Goal: Communication & Community: Answer question/provide support

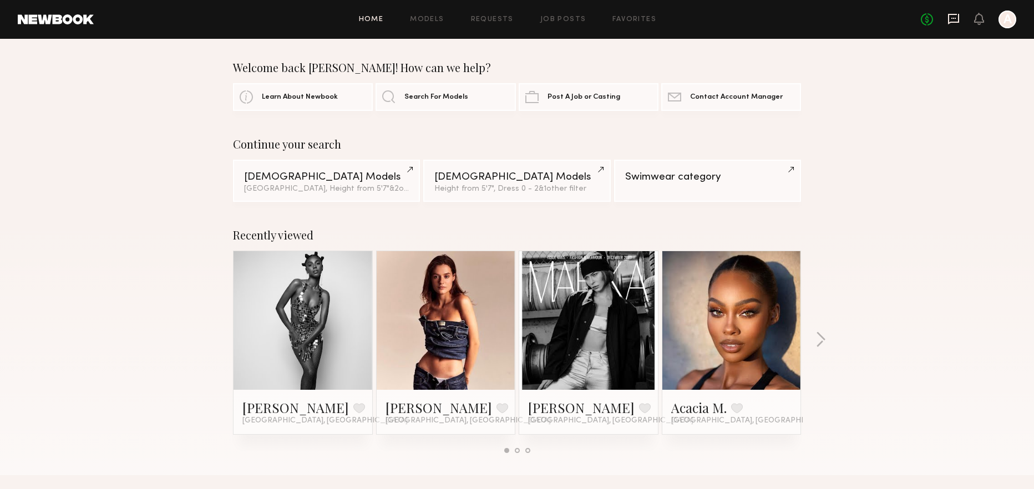
click at [952, 20] on icon at bounding box center [953, 19] width 12 height 12
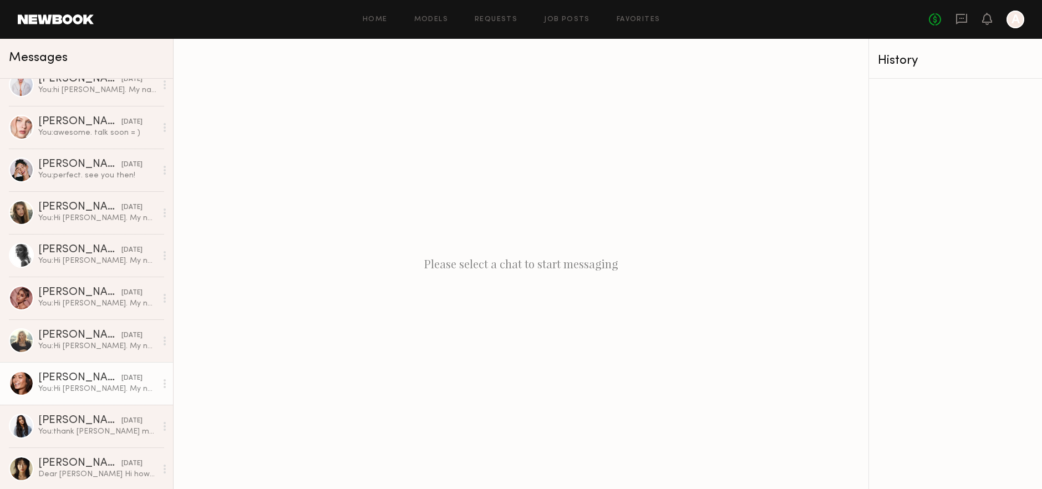
scroll to position [852, 0]
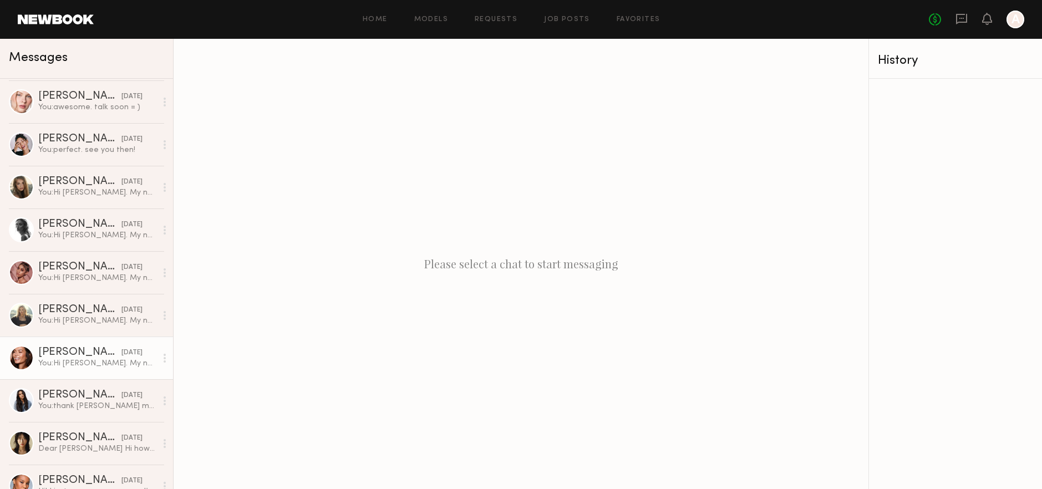
click at [82, 363] on div "You: Hi Tia. My name is Alia and I manage operations for a luxury Italian shoe …" at bounding box center [97, 363] width 118 height 11
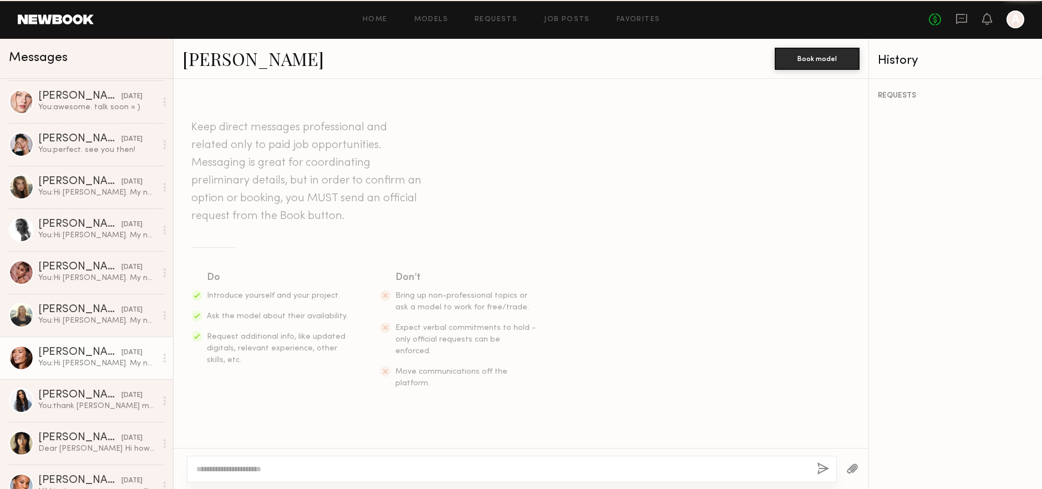
scroll to position [168, 0]
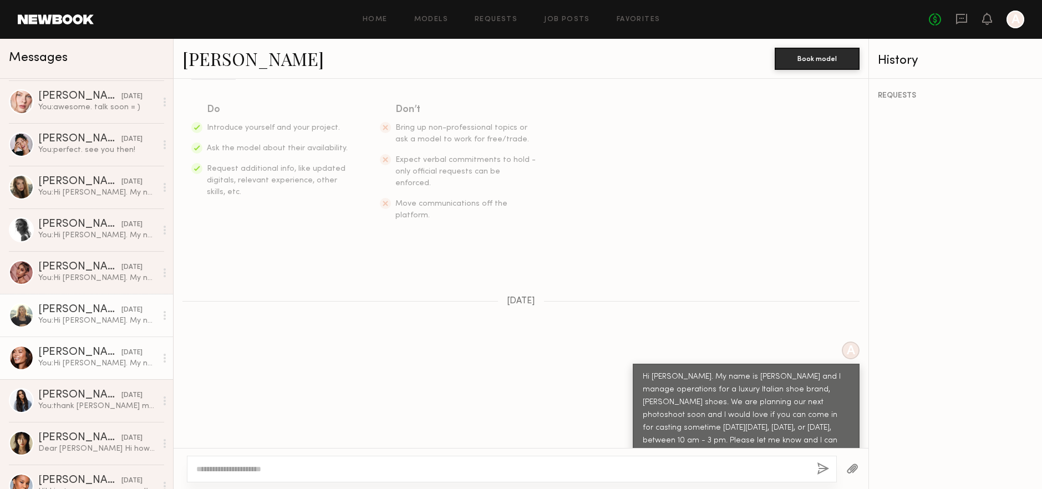
click at [73, 323] on div "You: Hi Daphne. My name is Alia and I manage operations for a luxury Italian sh…" at bounding box center [97, 321] width 118 height 11
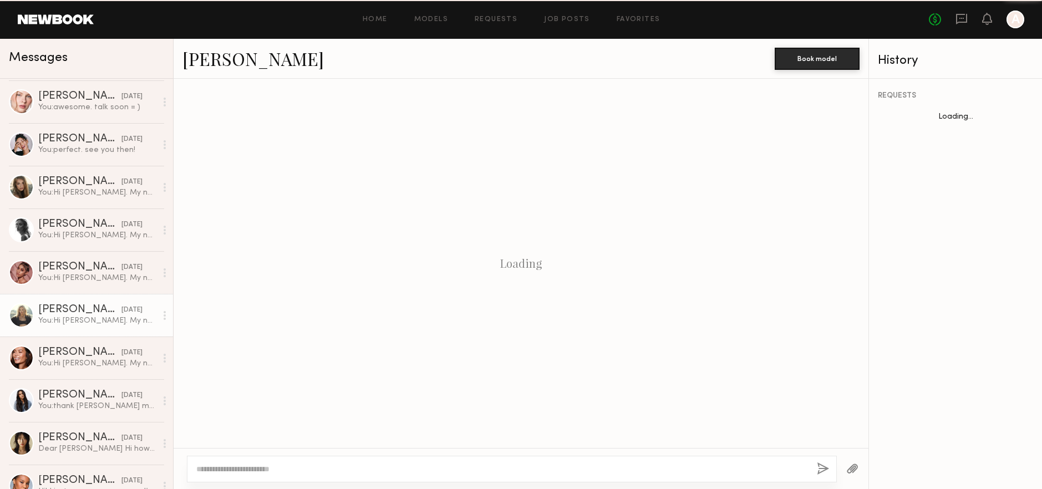
scroll to position [168, 0]
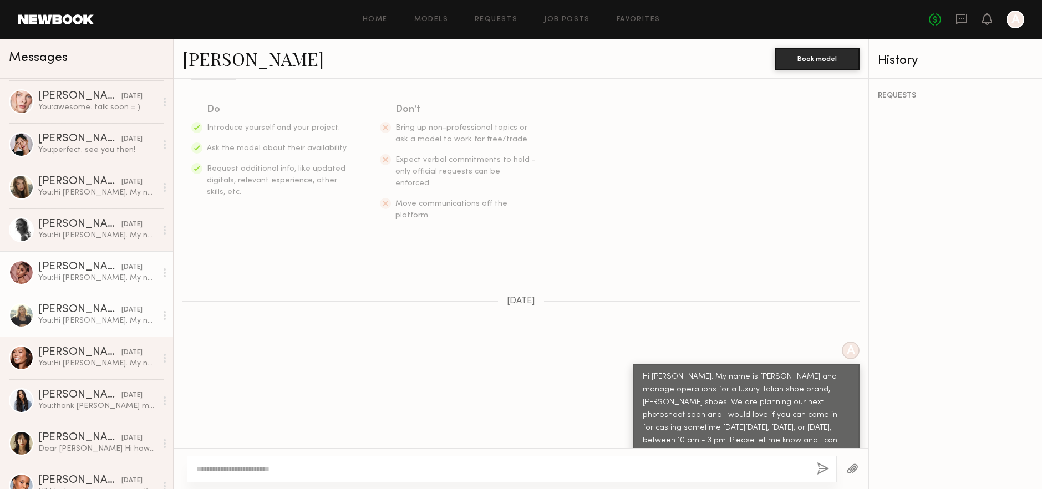
click at [72, 274] on div "You: Hi Leah. My name is Alia and I manage operations for a luxury Italian shoe…" at bounding box center [97, 278] width 118 height 11
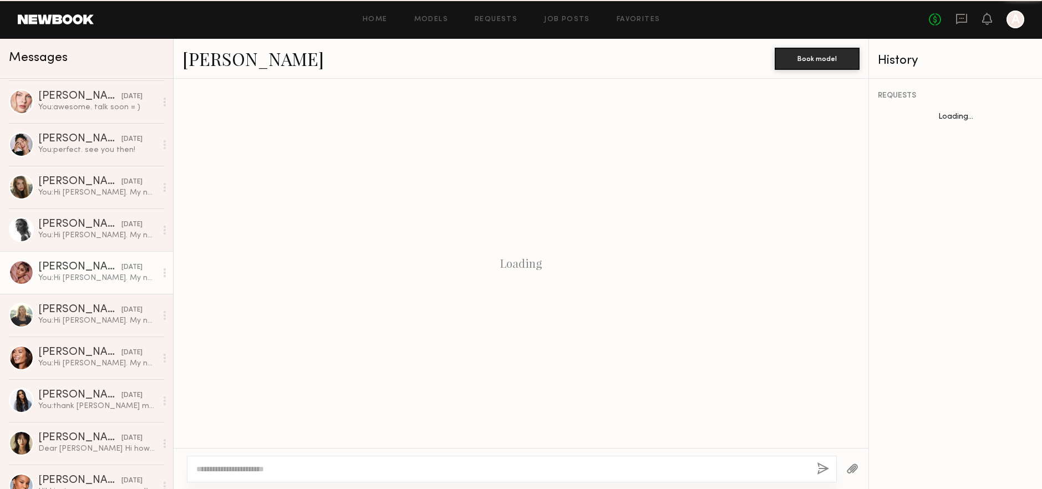
scroll to position [168, 0]
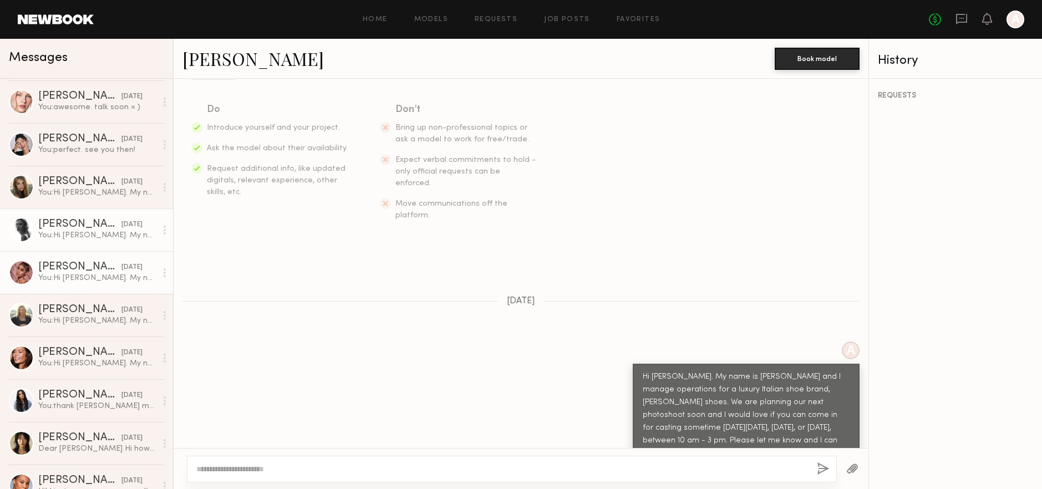
click at [75, 230] on div "You: Hi Jessica. My name is Alia and I manage operations for a luxury Italian s…" at bounding box center [97, 235] width 118 height 11
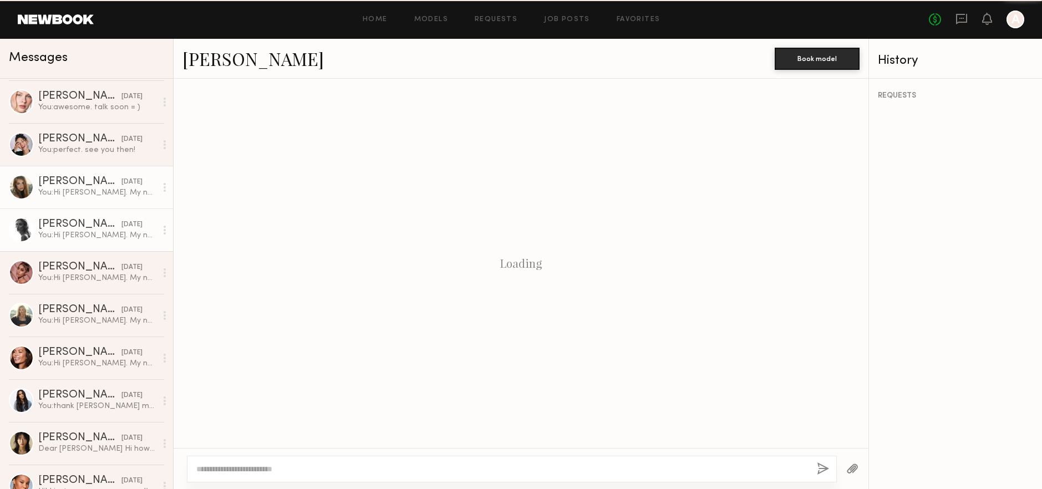
scroll to position [168, 0]
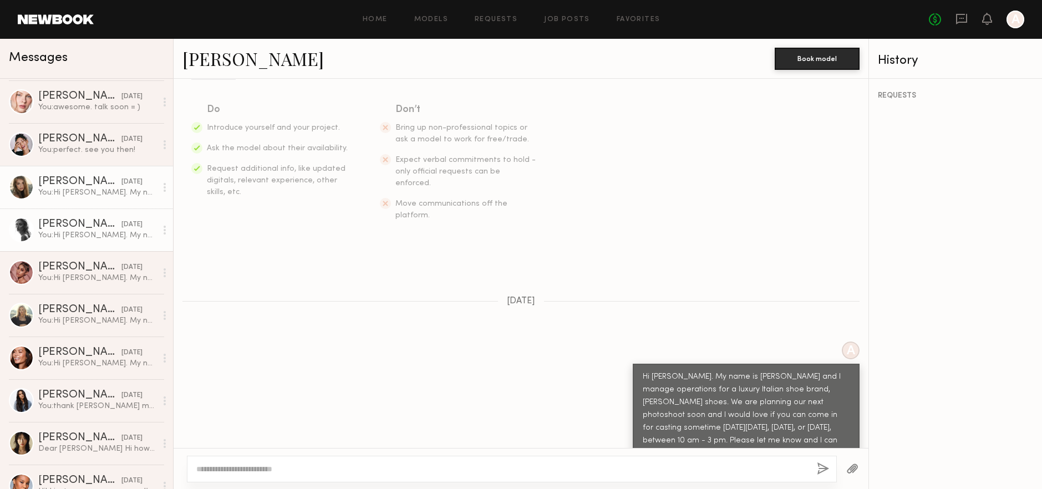
click at [69, 189] on div "You: Hi Lauren. My name is Alia and I manage operations for a luxury Italian sh…" at bounding box center [97, 192] width 118 height 11
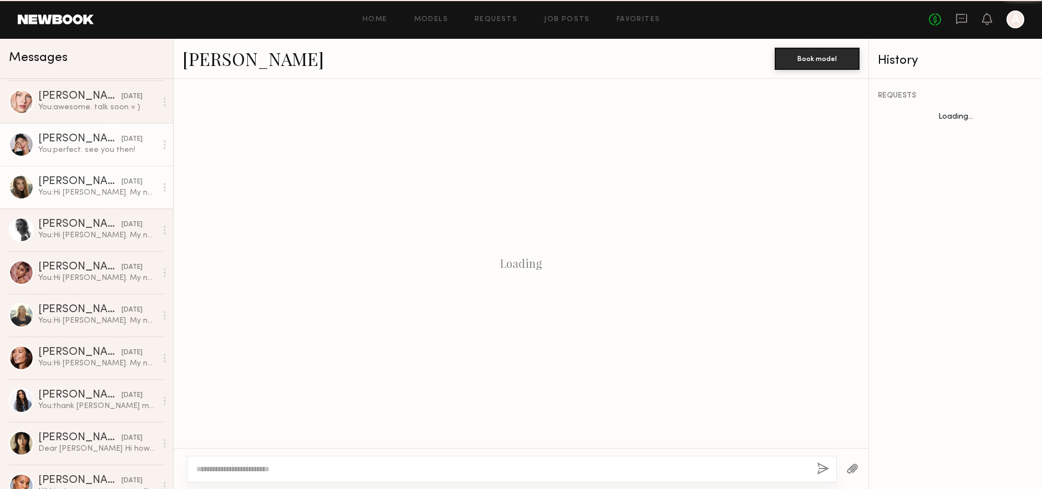
scroll to position [168, 0]
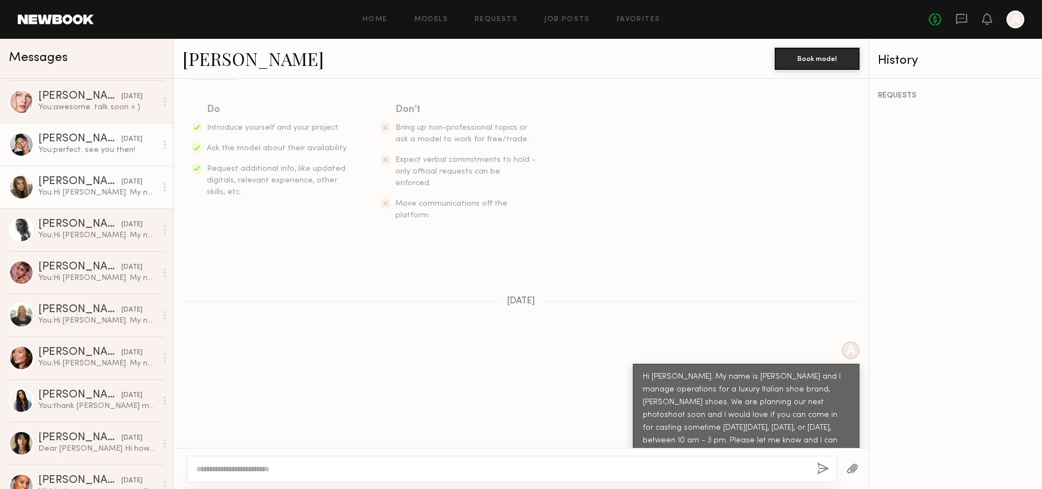
click at [68, 149] on div "You: perfect. see you then!" at bounding box center [97, 150] width 118 height 11
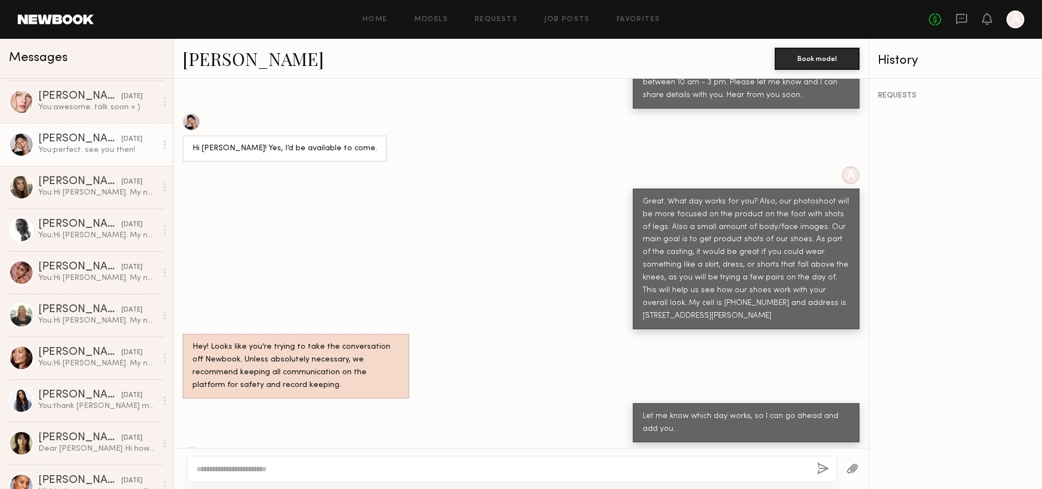
scroll to position [421, 0]
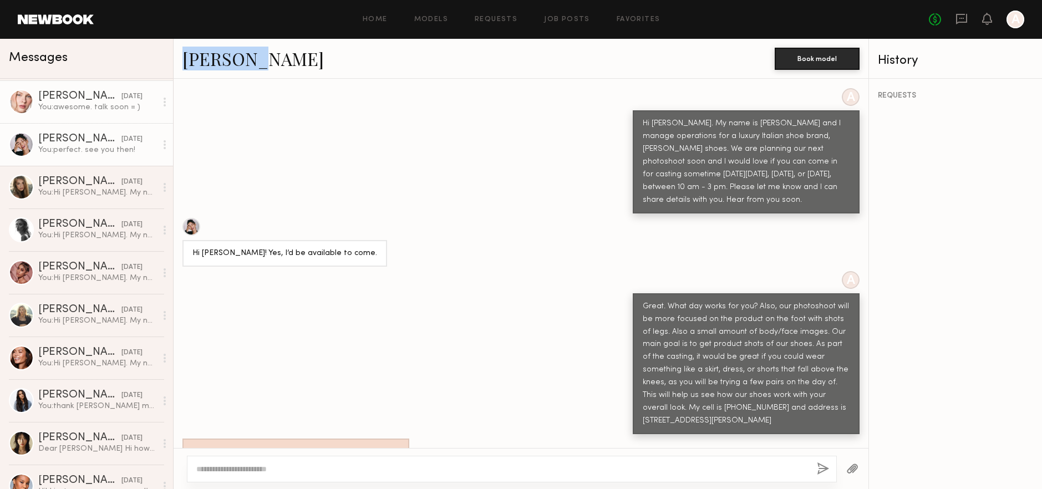
click at [67, 99] on div "Anastasiia M." at bounding box center [79, 96] width 83 height 11
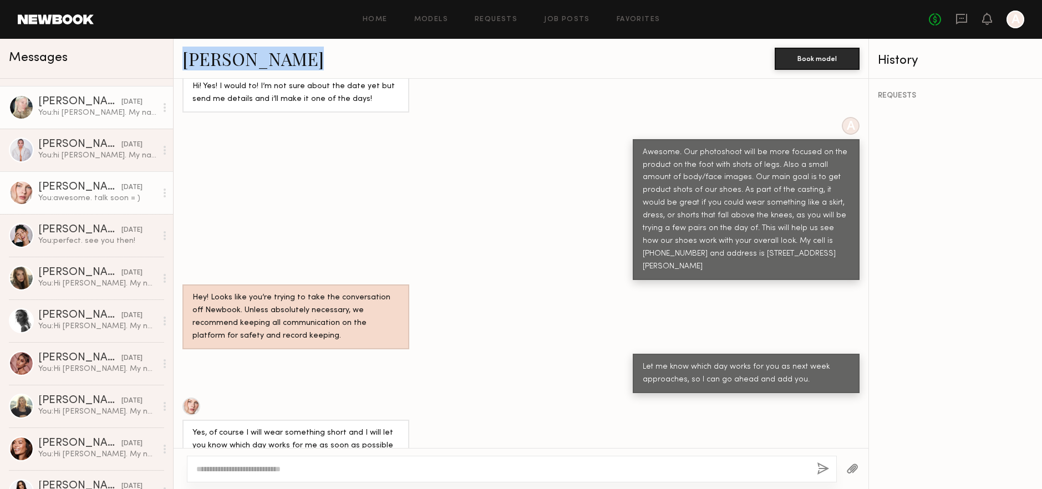
scroll to position [738, 0]
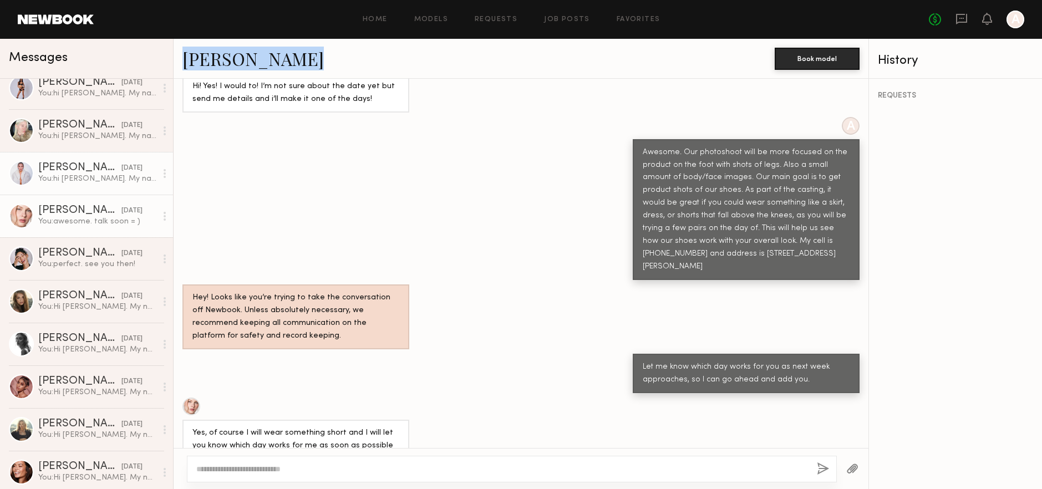
click at [61, 177] on div "You: hi Avery. My name is Alia and I manage operations for a luxury Italian sho…" at bounding box center [97, 179] width 118 height 11
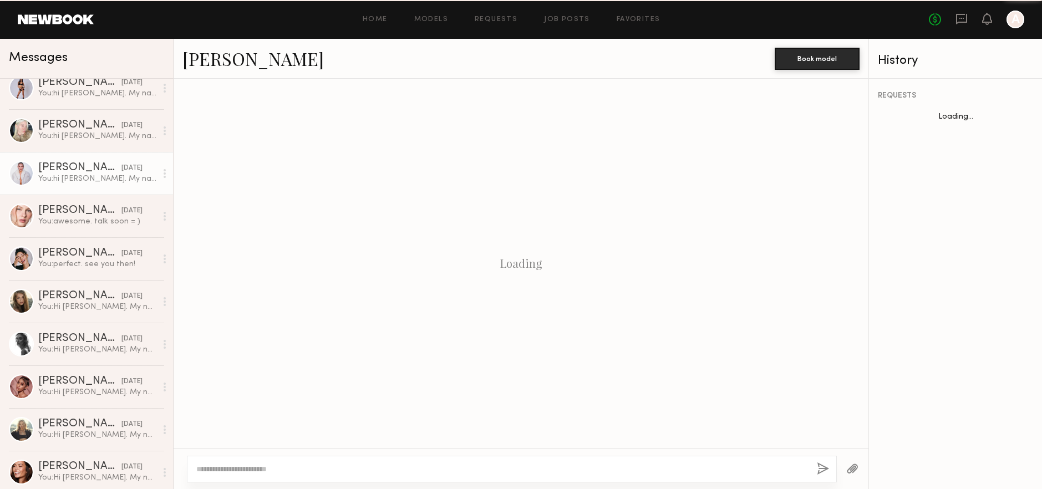
scroll to position [168, 0]
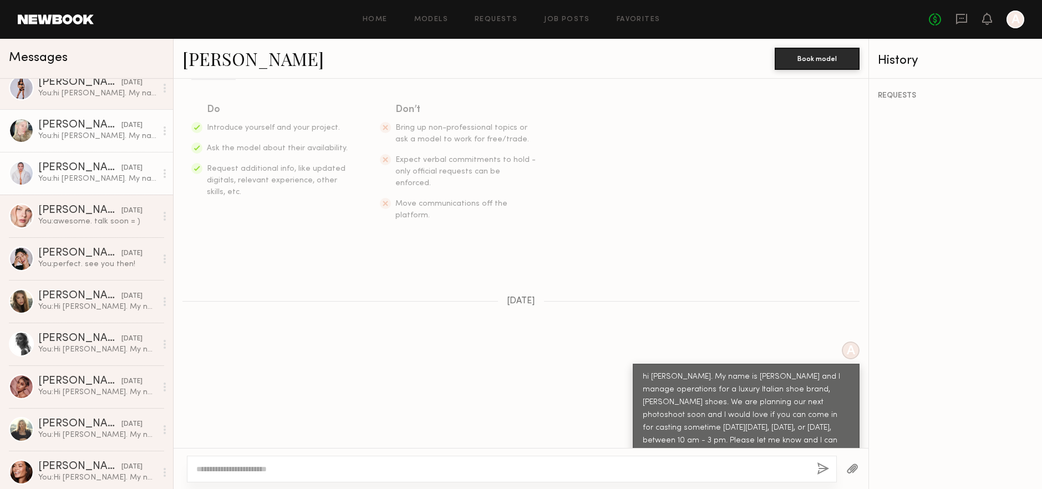
click at [80, 132] on div "You: hi Jaclyn. My name is Alia and I manage operations for a luxury Italian sh…" at bounding box center [97, 136] width 118 height 11
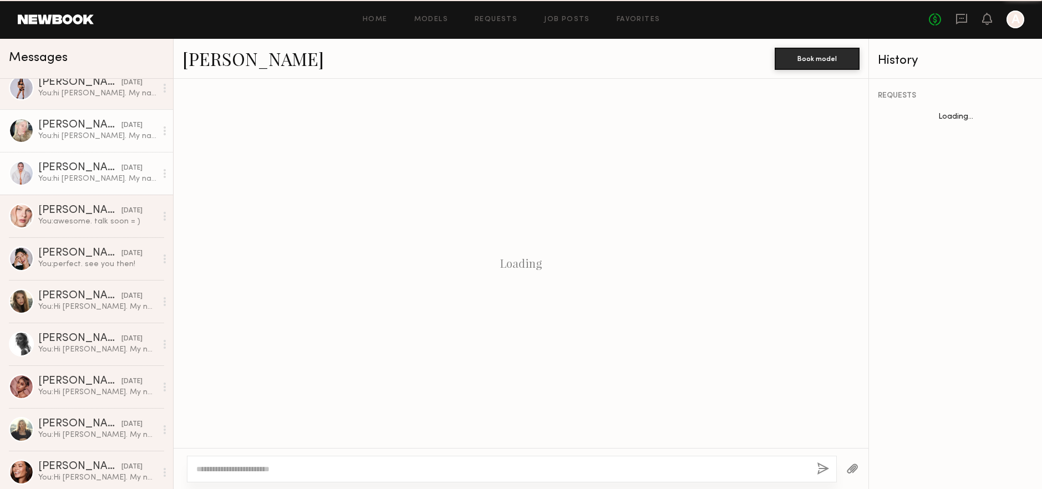
scroll to position [168, 0]
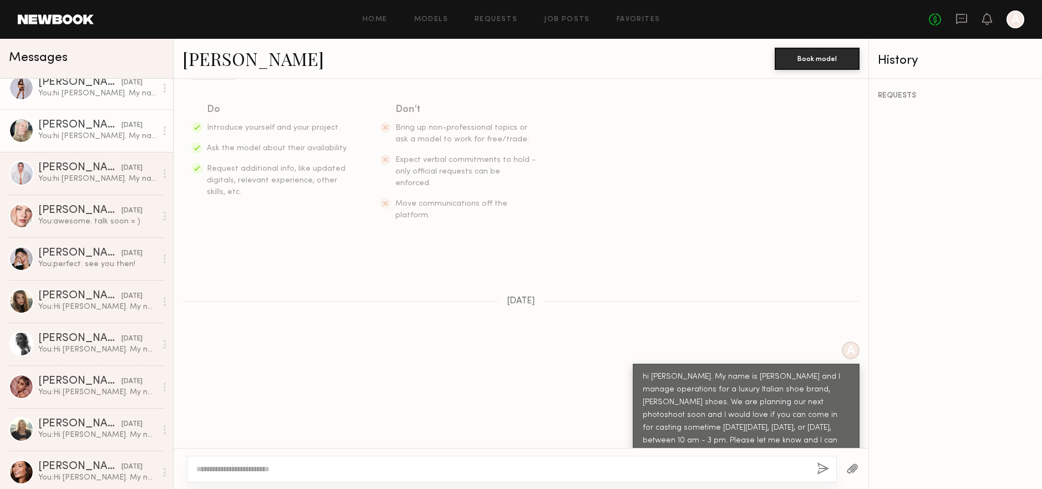
click at [83, 91] on div "You: hi Shahana. My name is Alia and I manage operations for a luxury Italian s…" at bounding box center [97, 93] width 118 height 11
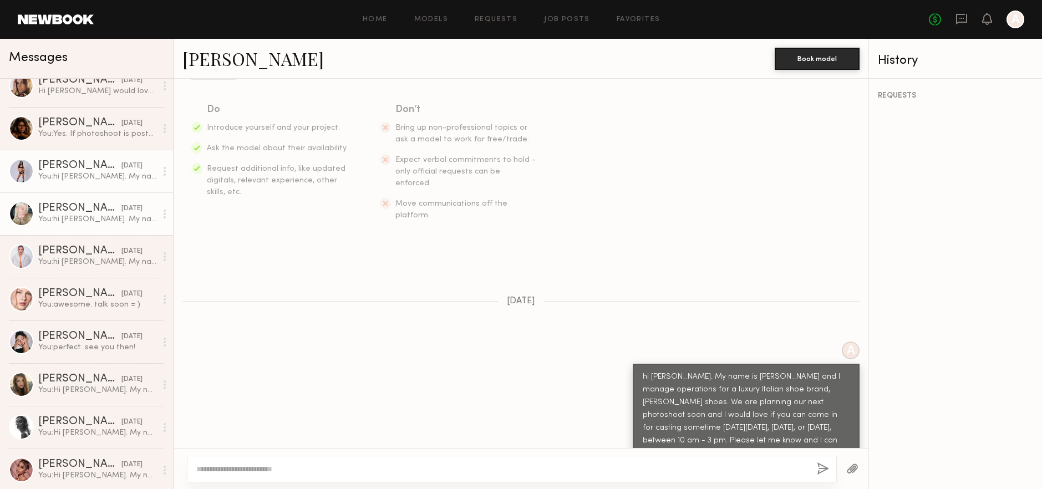
scroll to position [625, 0]
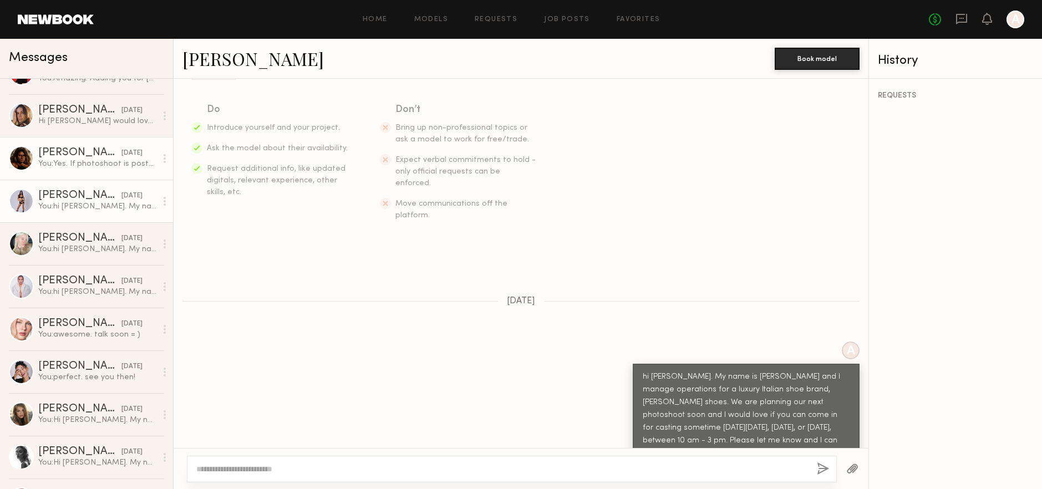
click at [63, 168] on div "You: Yes. If photoshoot is postponed I will reach out for another casting. Have…" at bounding box center [97, 164] width 118 height 11
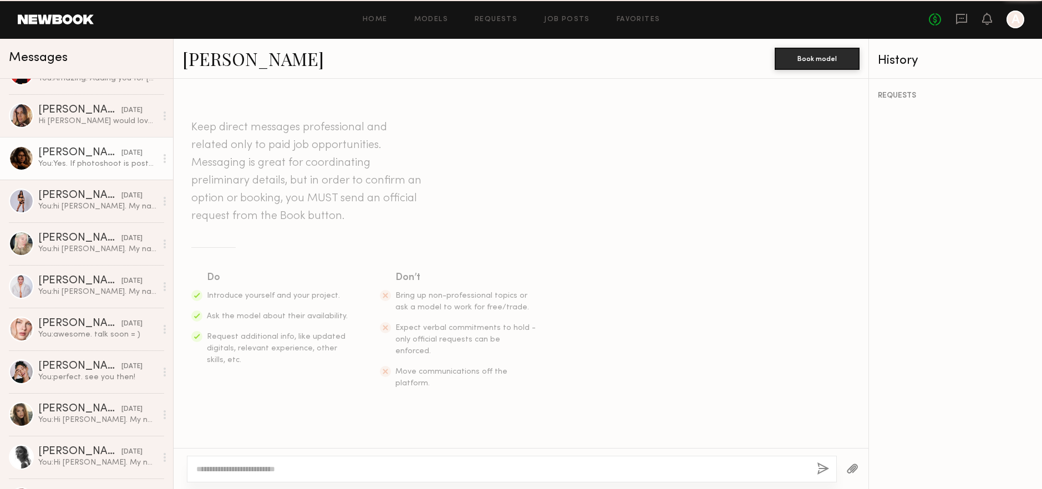
scroll to position [405, 0]
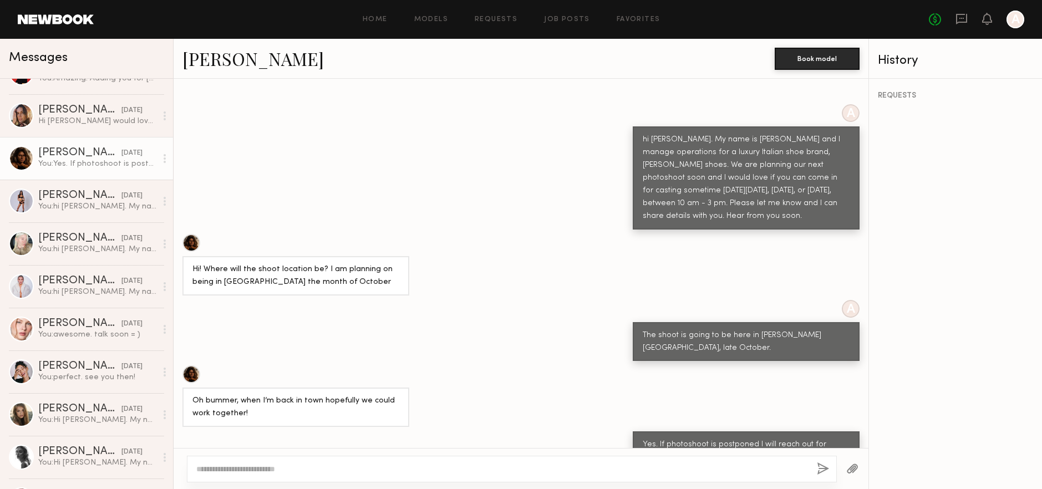
click at [91, 152] on div "Isabella W." at bounding box center [79, 153] width 83 height 11
click at [78, 111] on div "Carrie A." at bounding box center [79, 110] width 83 height 11
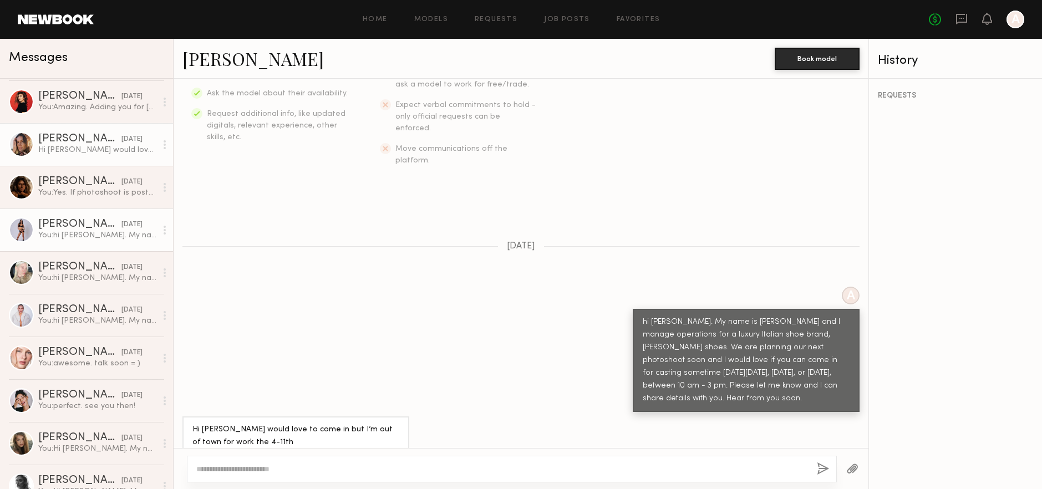
scroll to position [578, 0]
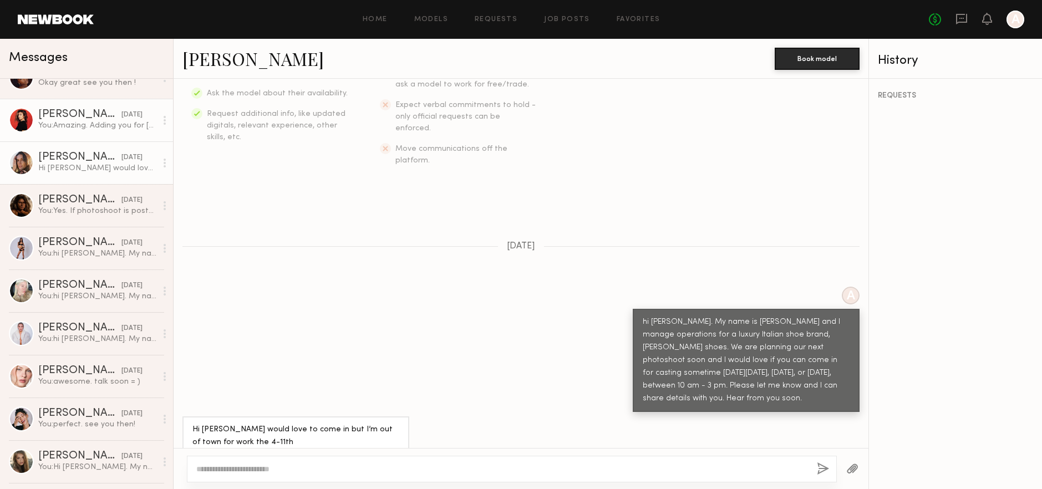
click at [67, 126] on div "You: Amazing. Adding you for 10/7, noon is perfect! Our photoshoot will be more…" at bounding box center [97, 125] width 118 height 11
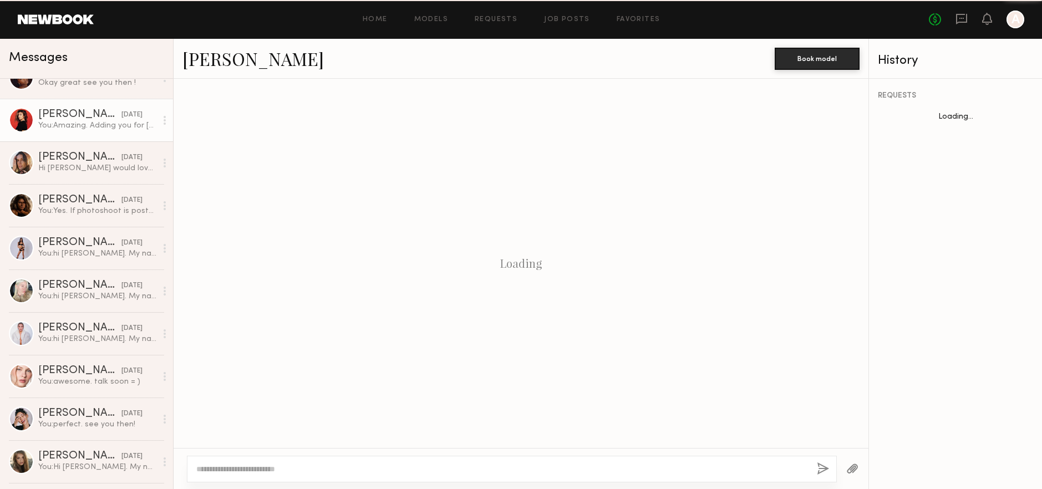
scroll to position [385, 0]
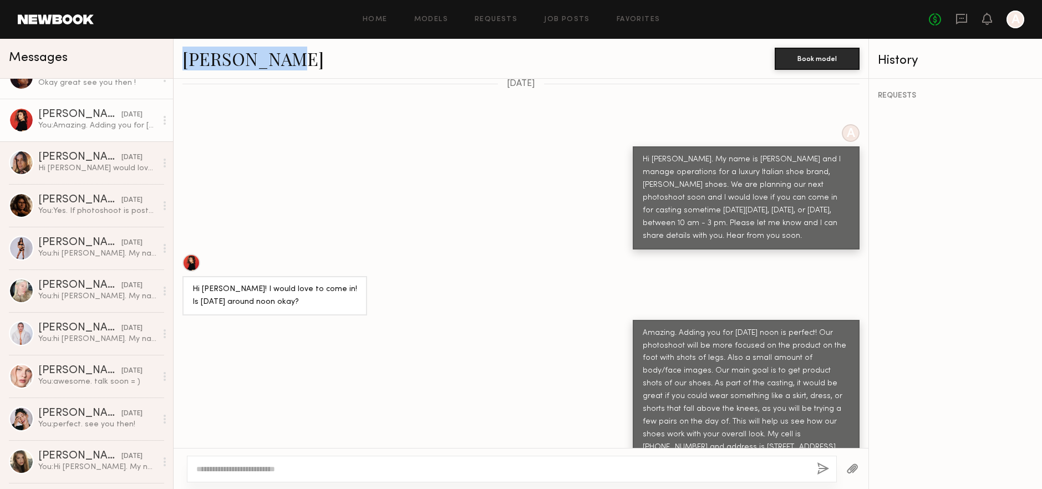
click at [69, 86] on div "Okay great see you then !" at bounding box center [97, 83] width 118 height 11
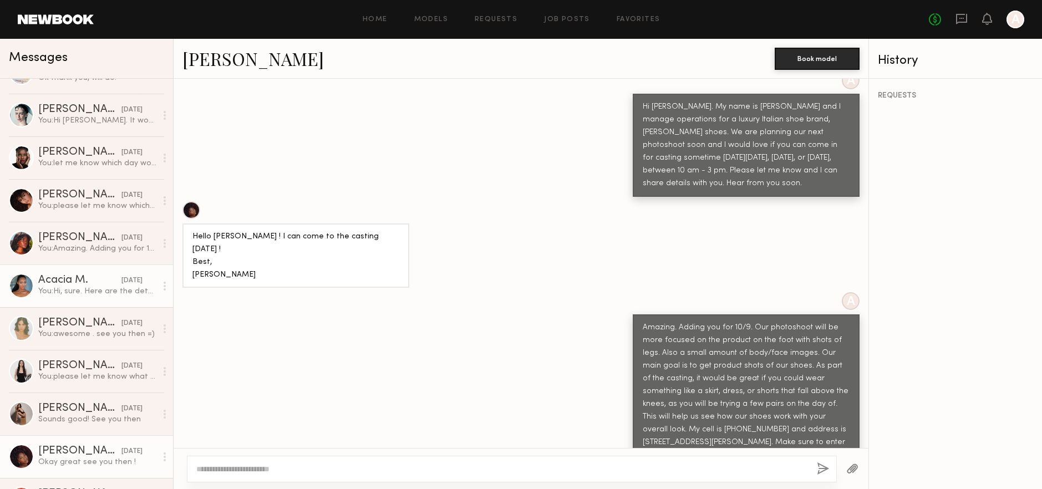
scroll to position [196, 0]
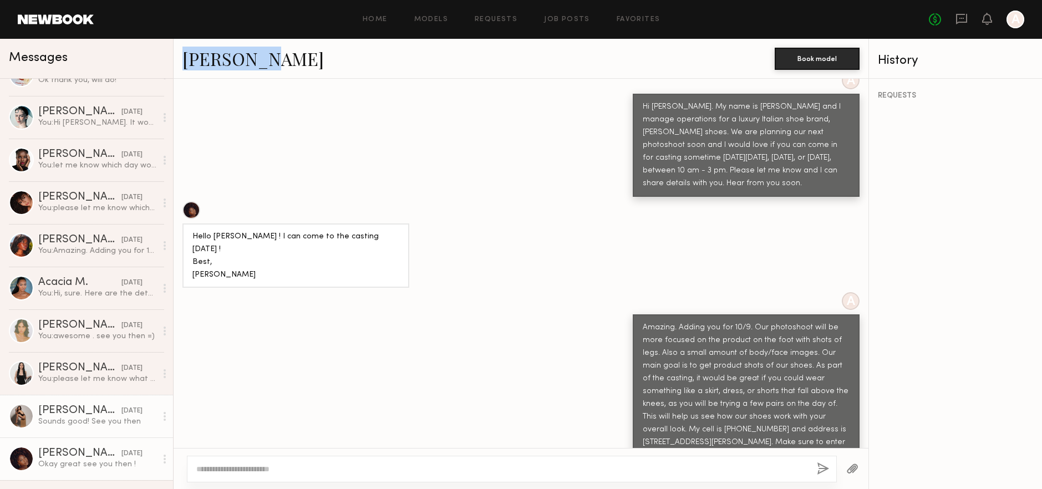
click at [57, 417] on div "Sounds good! See you then" at bounding box center [97, 421] width 118 height 11
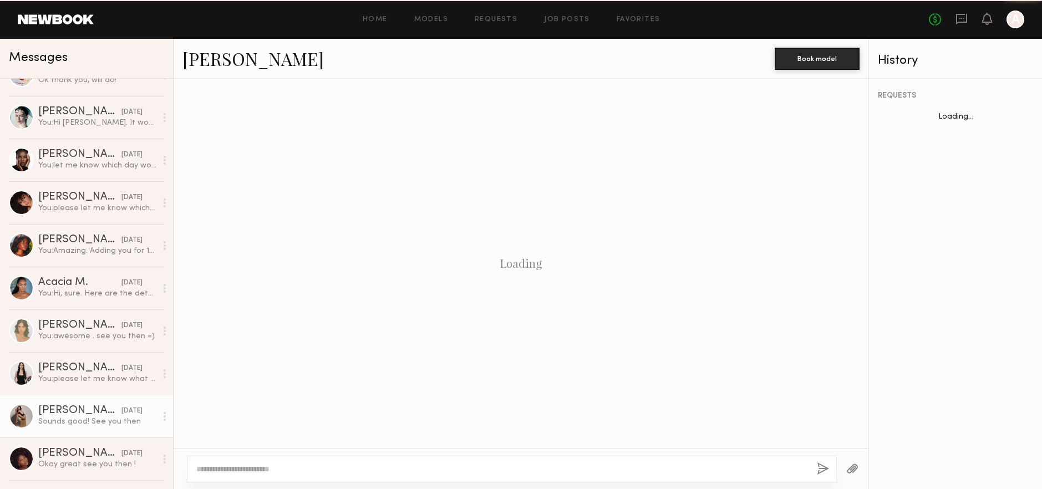
scroll to position [535, 0]
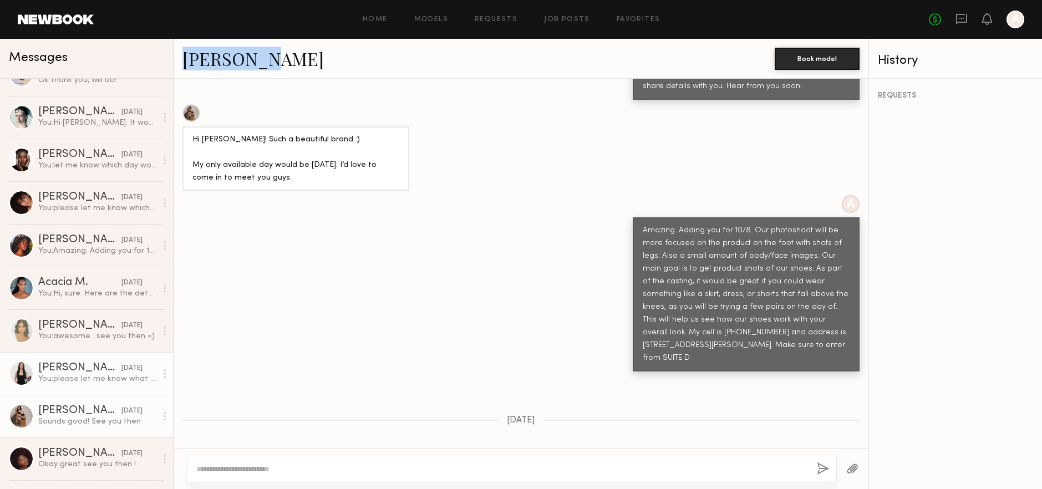
click at [58, 370] on div "Tana S." at bounding box center [79, 368] width 83 height 11
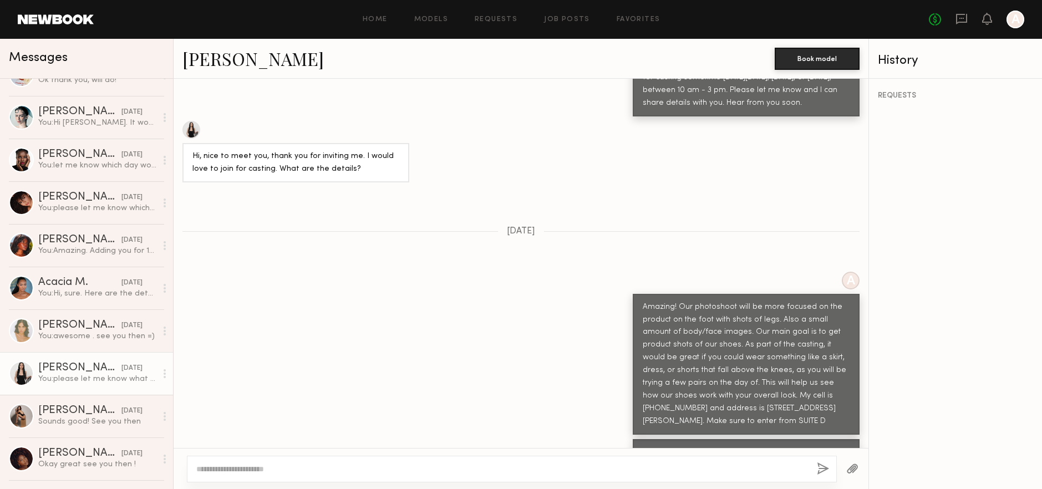
scroll to position [523, 0]
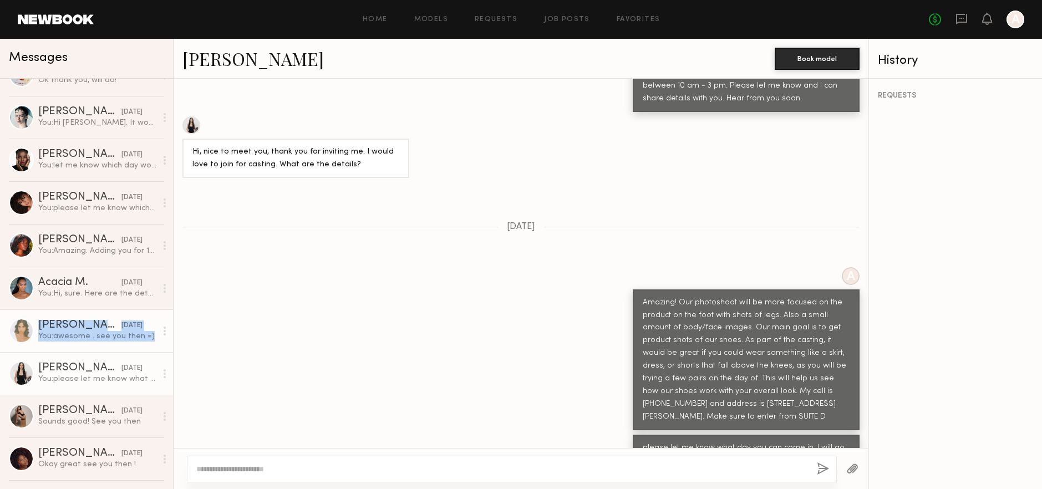
click at [56, 325] on div "Lily D." at bounding box center [79, 325] width 83 height 11
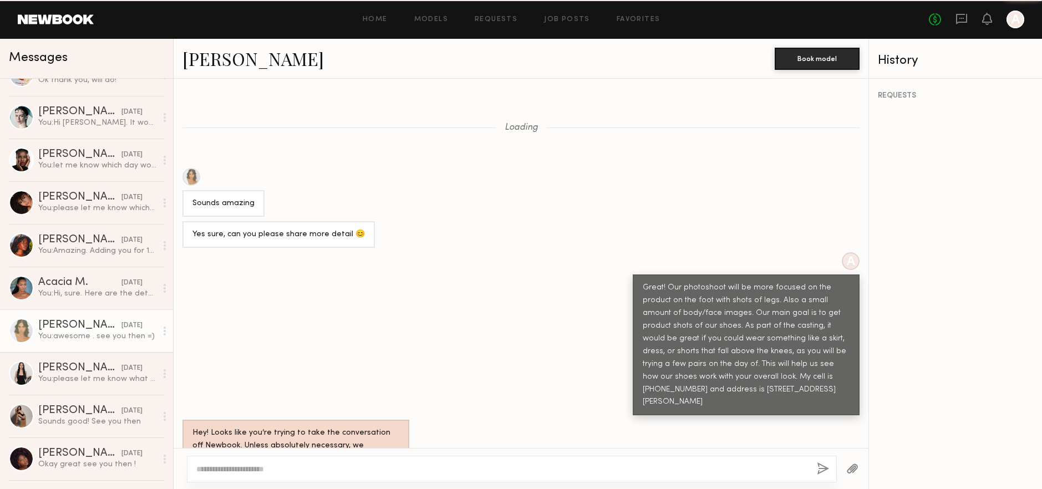
scroll to position [414, 0]
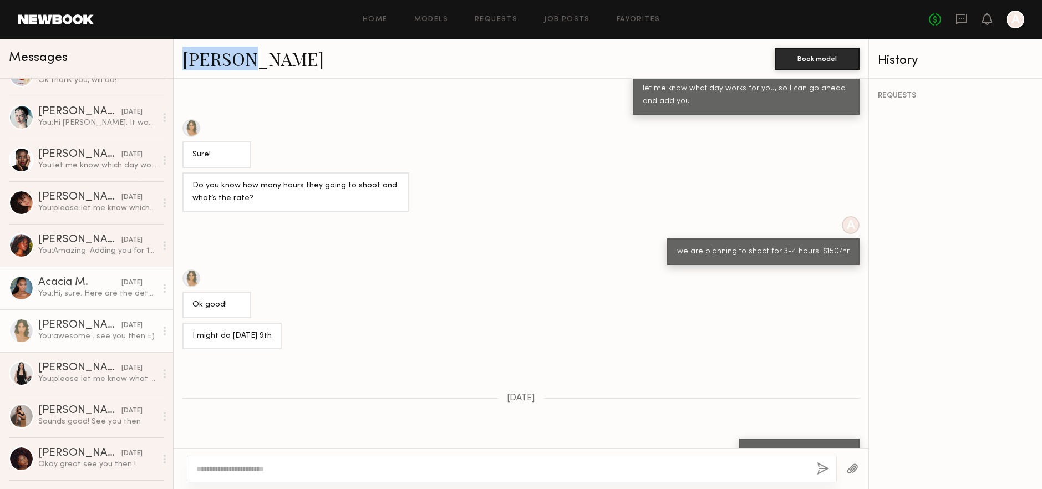
click at [60, 284] on div "Acacia M." at bounding box center [79, 282] width 83 height 11
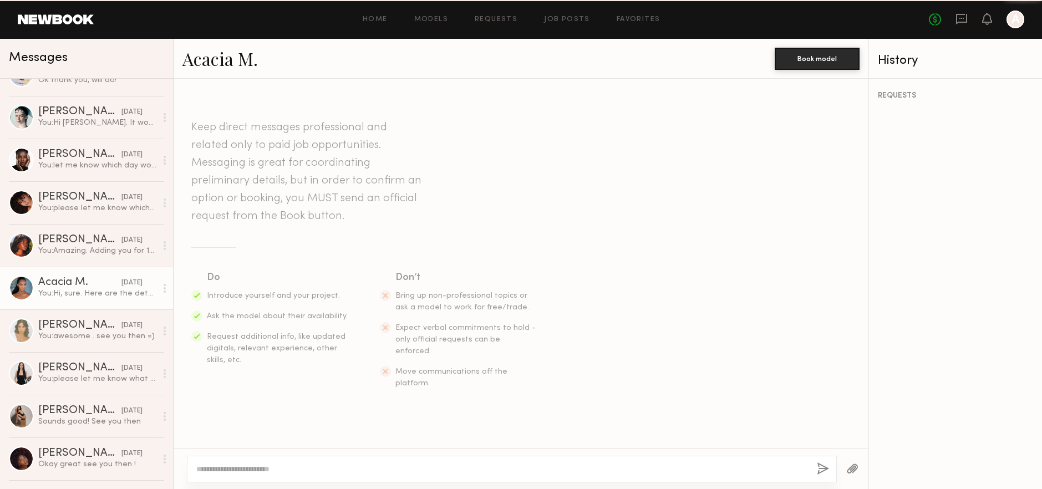
scroll to position [507, 0]
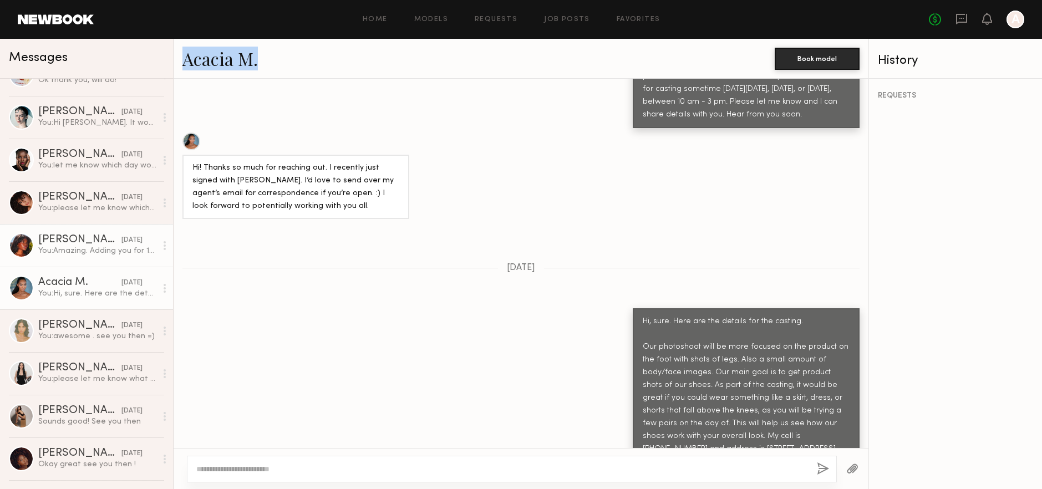
click at [59, 245] on div "Mia H." at bounding box center [79, 240] width 83 height 11
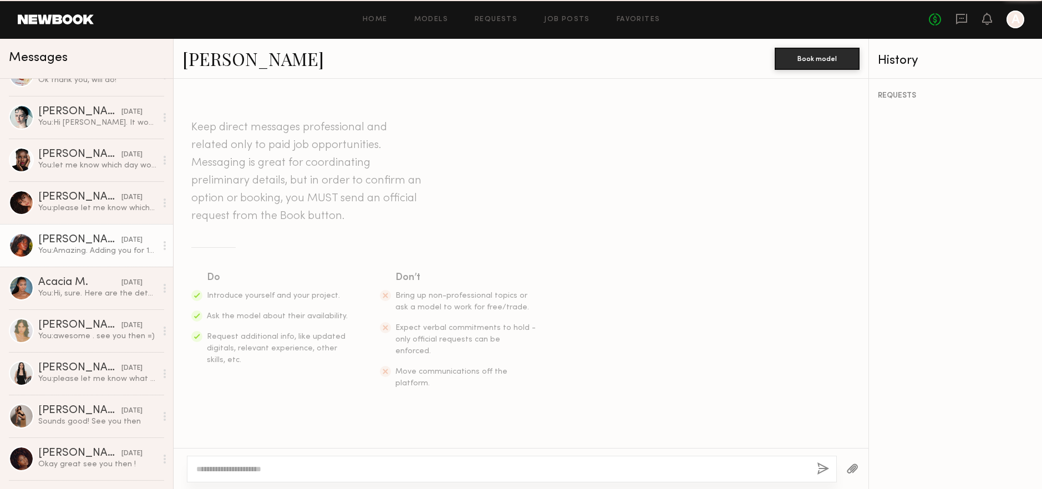
scroll to position [458, 0]
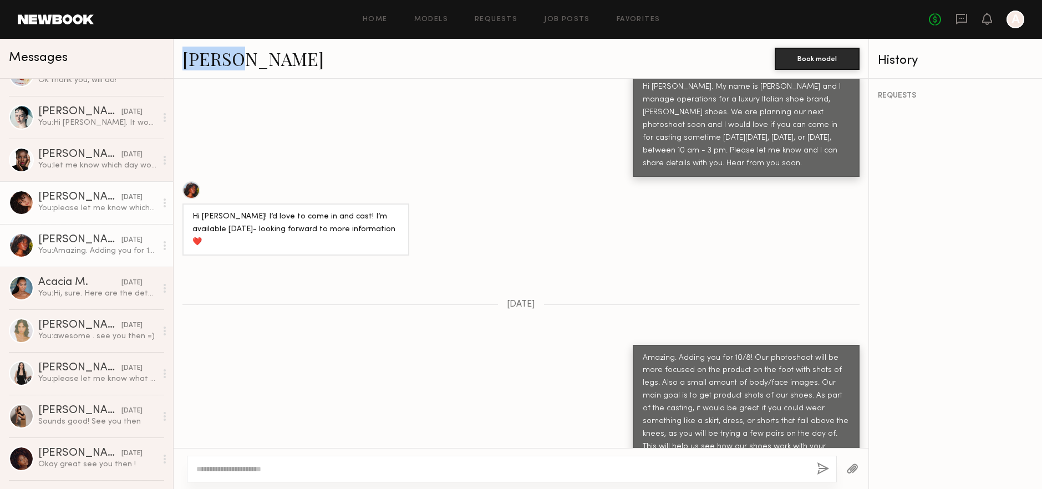
click at [51, 197] on div "Ágatha F." at bounding box center [79, 197] width 83 height 11
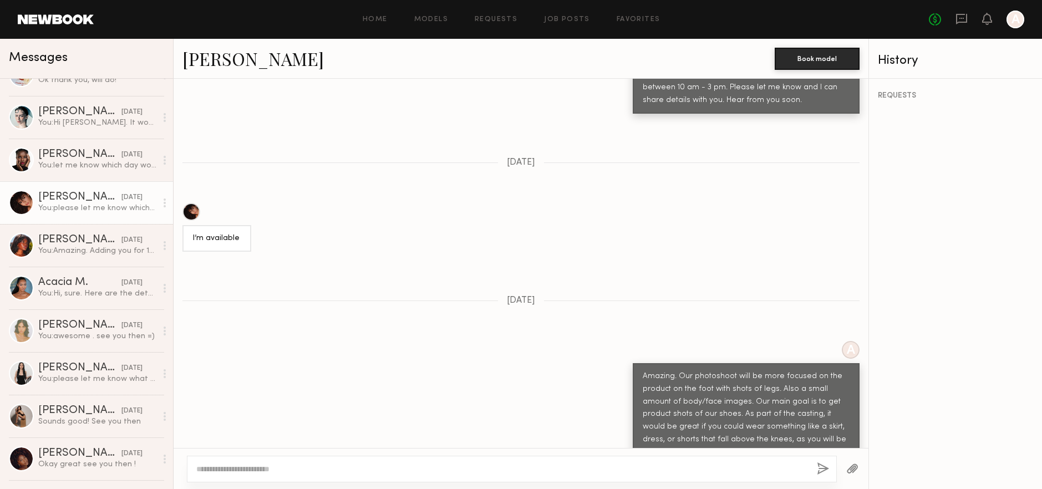
scroll to position [434, 0]
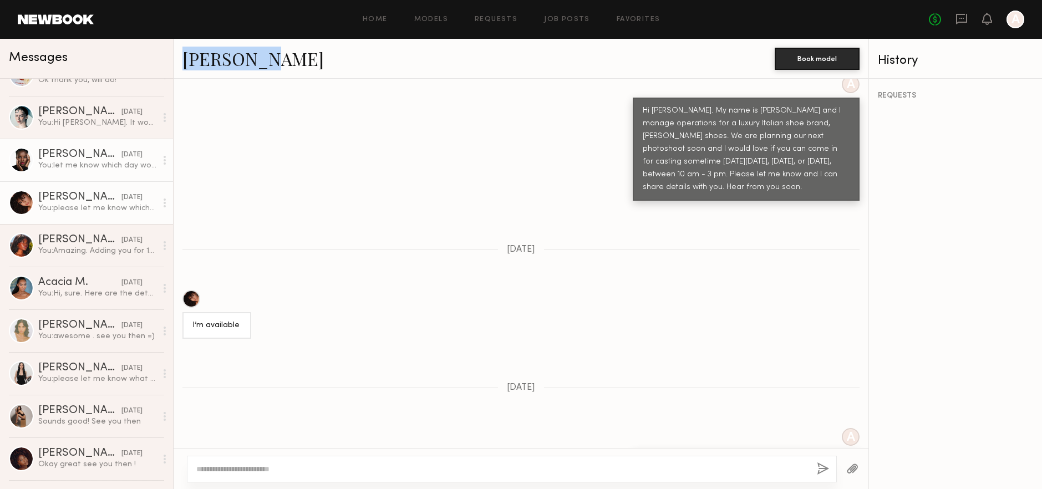
click at [53, 166] on div "You: let me know which day works for you, so I can go ahead and add you to the …" at bounding box center [97, 165] width 118 height 11
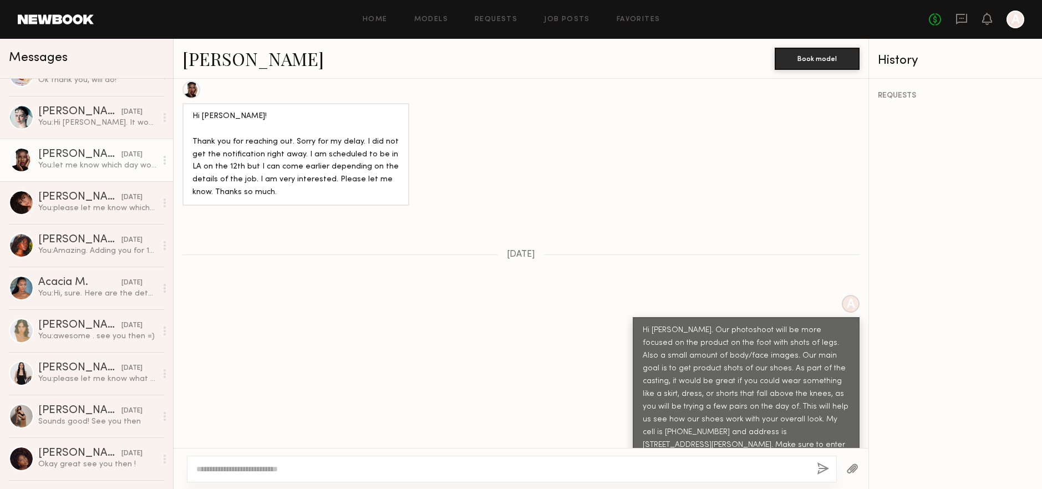
scroll to position [592, 0]
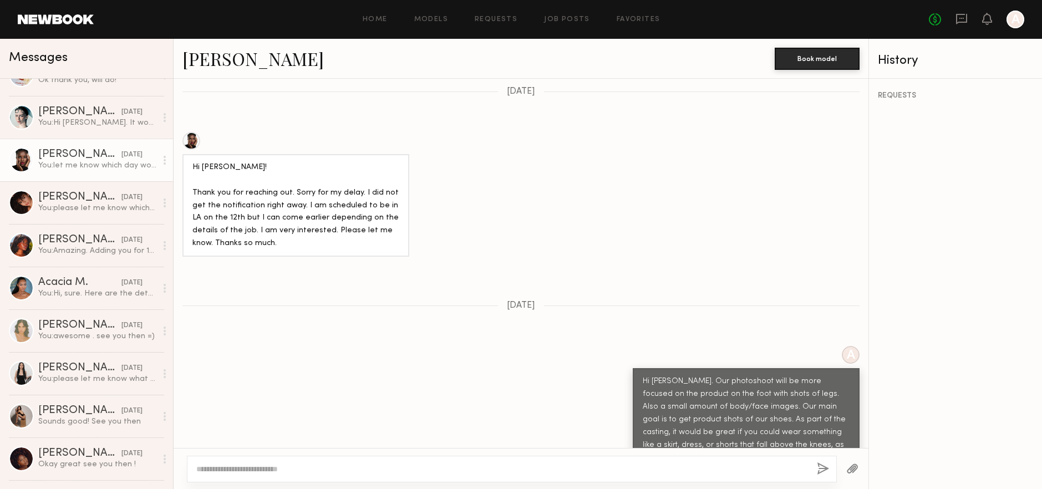
click at [186, 54] on link "Christina G." at bounding box center [252, 59] width 141 height 24
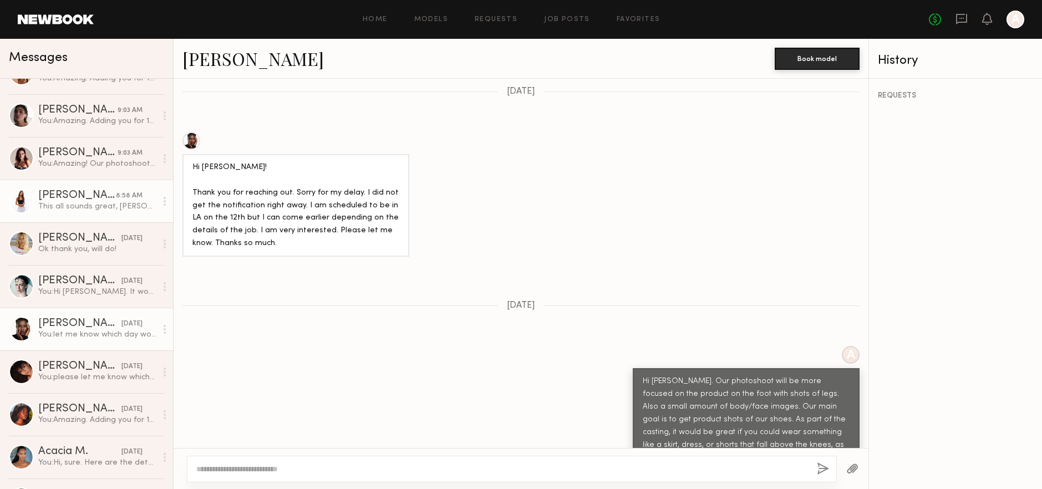
scroll to position [0, 0]
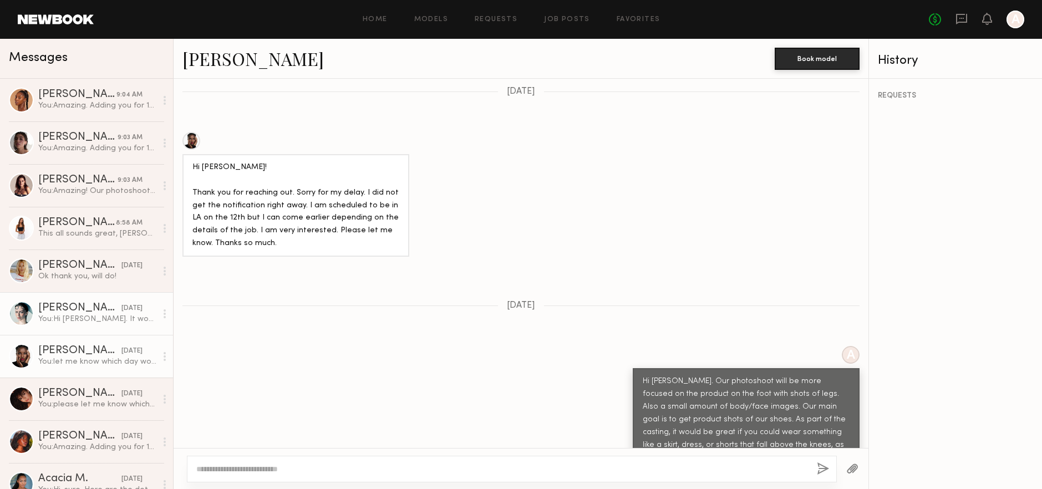
click at [53, 319] on div "You: Hi Kenz. It would be amazing if you can send in photos/ videos of your leg…" at bounding box center [97, 319] width 118 height 11
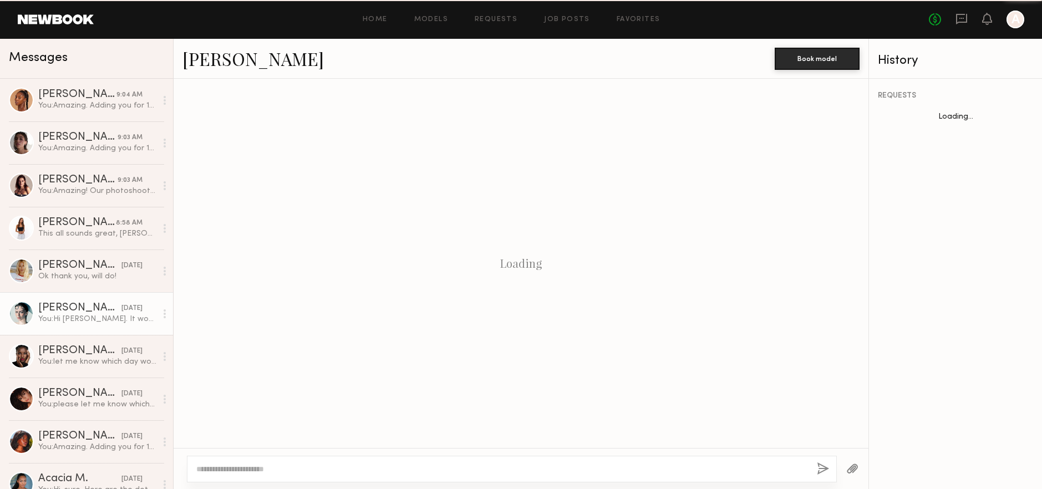
scroll to position [482, 0]
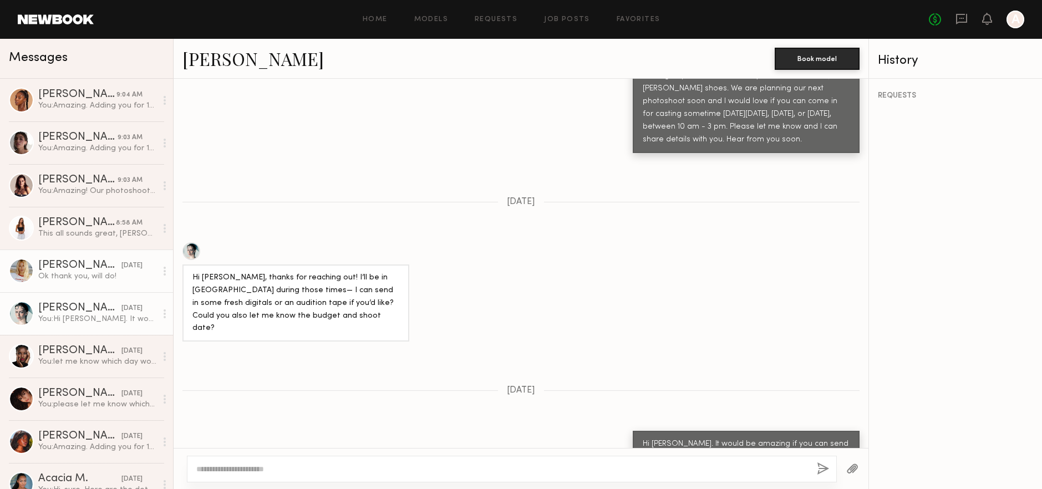
click at [53, 275] on div "Ok thank you, will do!" at bounding box center [97, 276] width 118 height 11
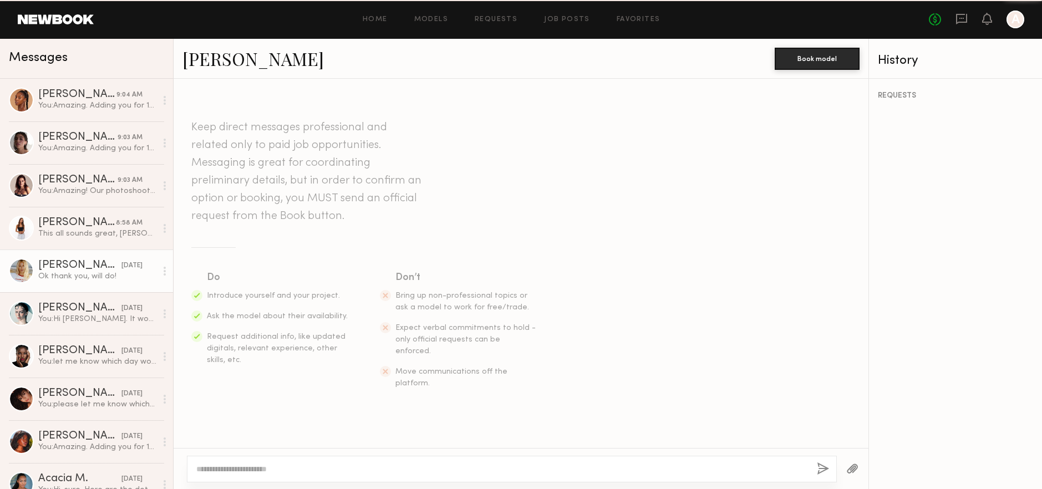
scroll to position [511, 0]
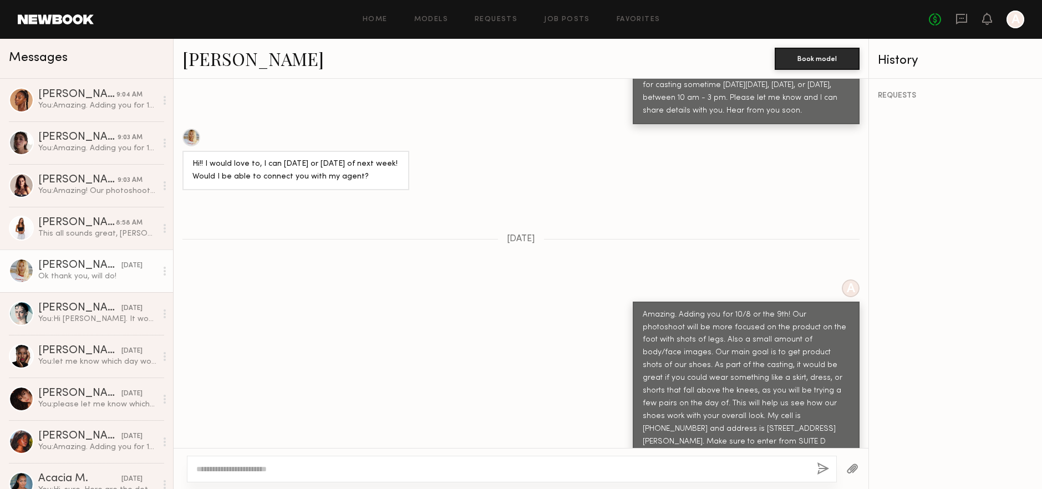
click at [222, 51] on link "Emily T." at bounding box center [252, 59] width 141 height 24
click at [60, 226] on div "Ruby S." at bounding box center [77, 222] width 78 height 11
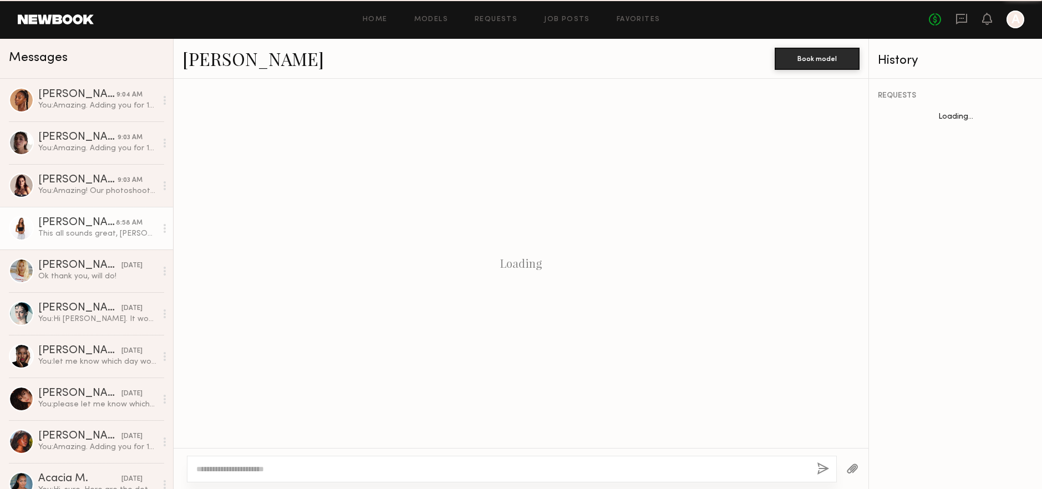
scroll to position [758, 0]
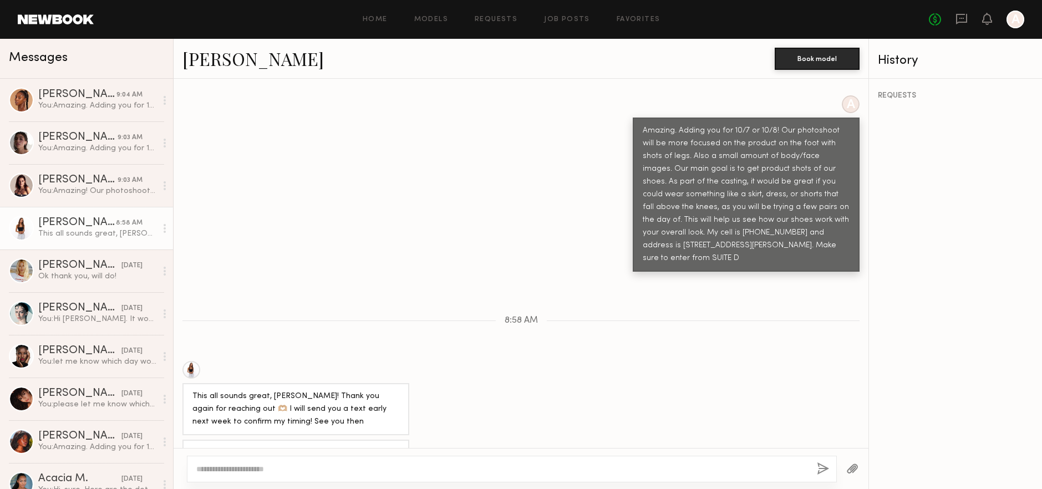
click at [216, 64] on link "Ruby S." at bounding box center [252, 59] width 141 height 24
click at [53, 187] on div "You: Amazing! Our photoshoot will be more focused on the product on the foot wi…" at bounding box center [97, 191] width 118 height 11
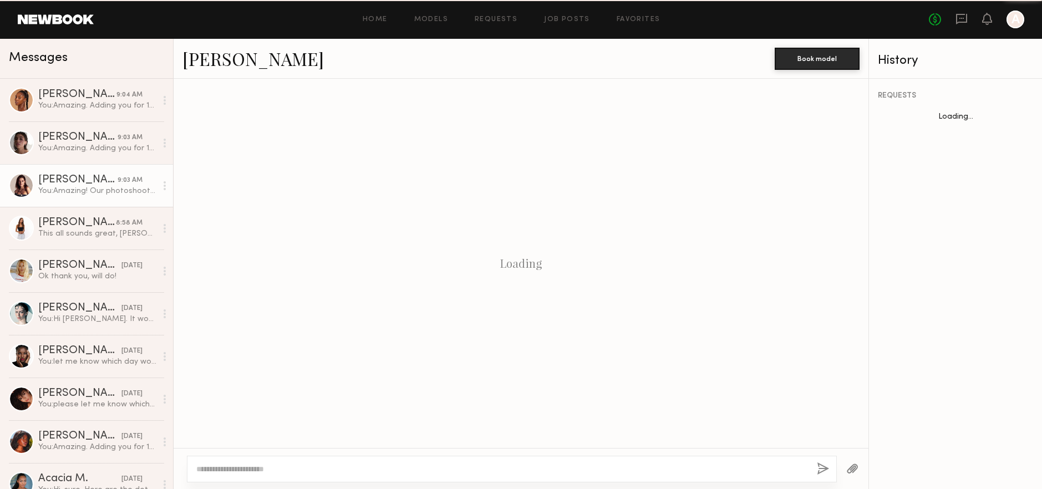
scroll to position [543, 0]
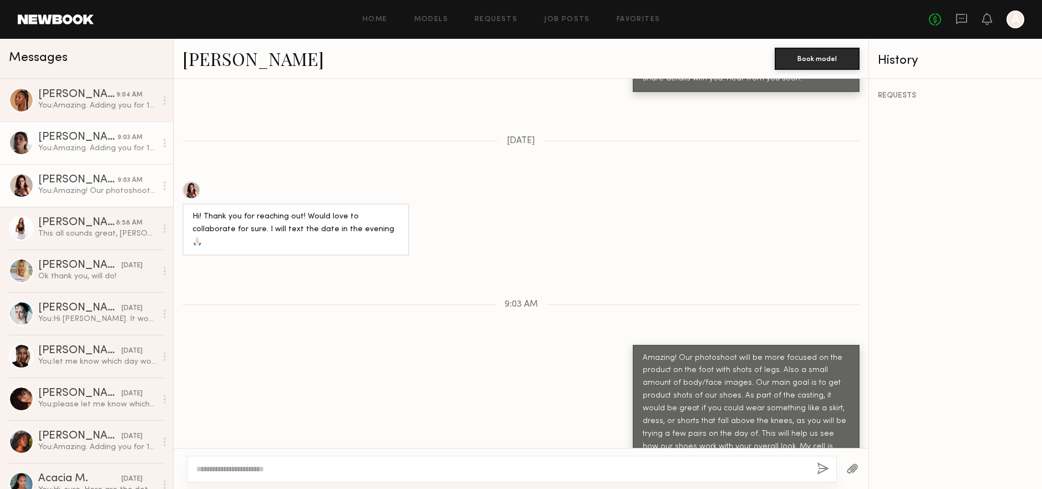
click at [83, 140] on div "Kelsey H." at bounding box center [77, 137] width 79 height 11
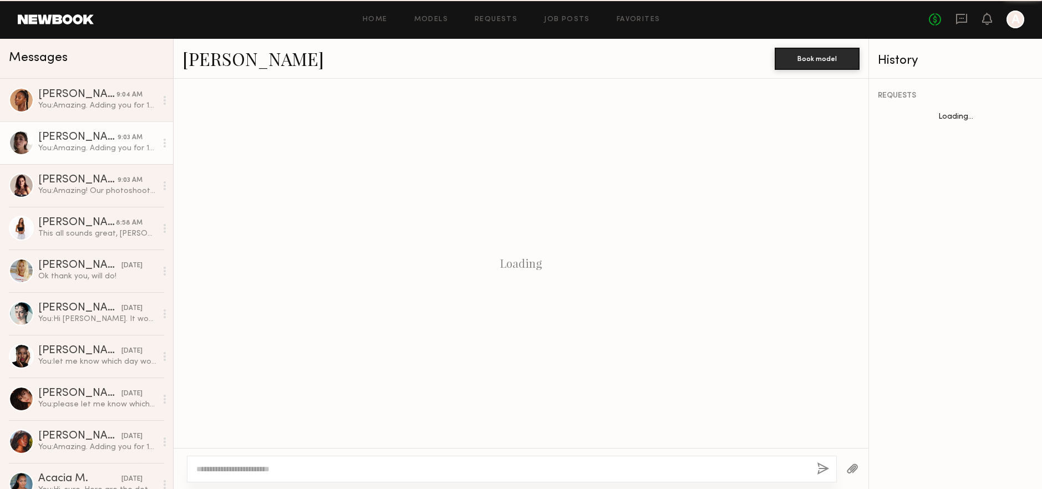
scroll to position [446, 0]
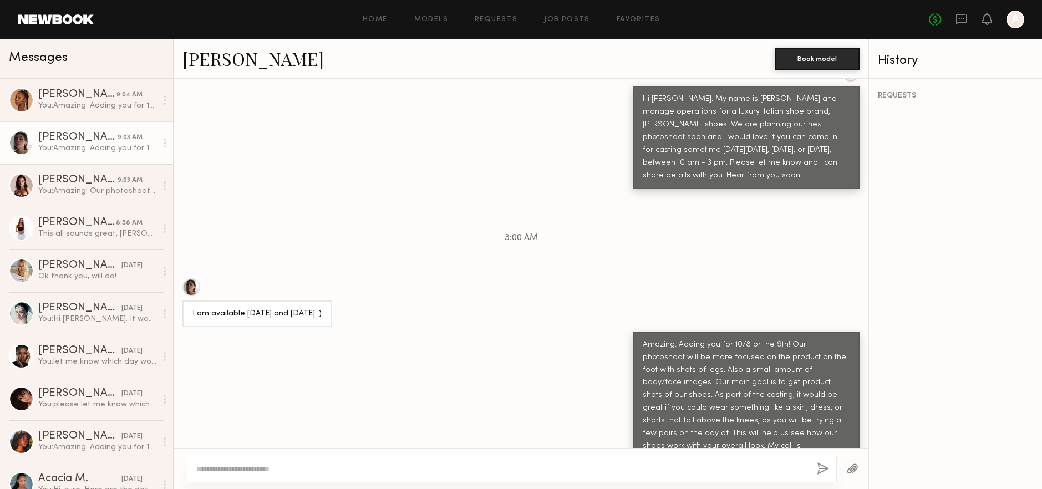
click at [216, 59] on link "Kelsey H." at bounding box center [252, 59] width 141 height 24
click at [59, 105] on div "You: Amazing. Adding you for 10/8! Our photoshoot will be more focused on the p…" at bounding box center [97, 105] width 118 height 11
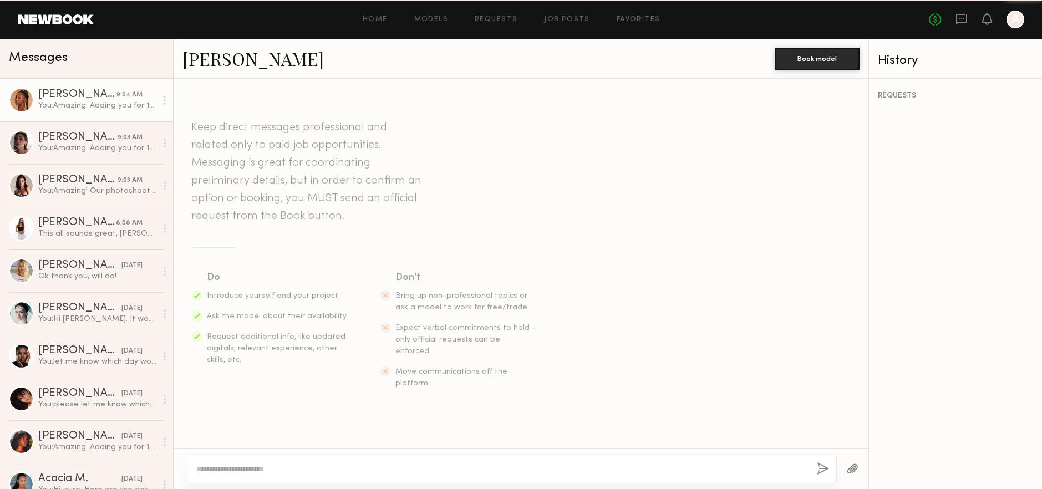
scroll to position [770, 0]
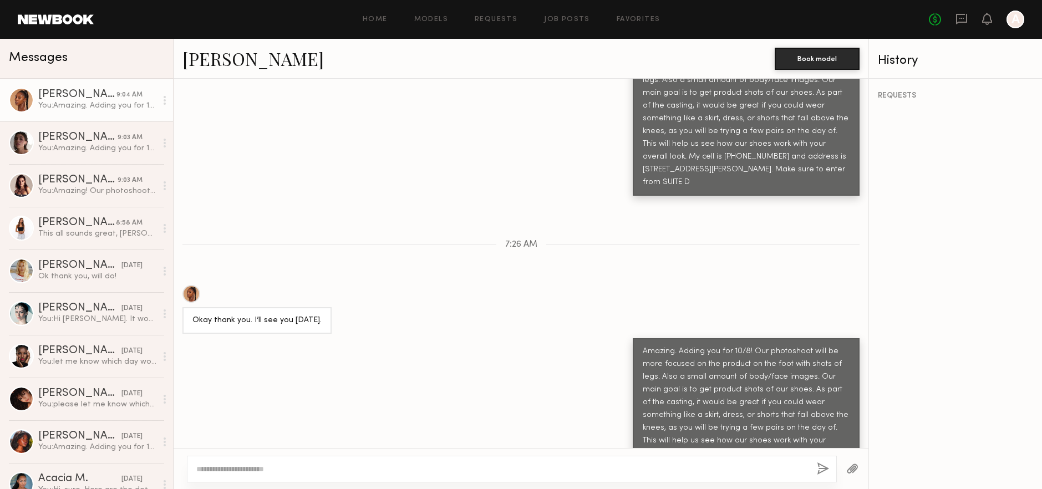
click at [214, 62] on link "Bria N." at bounding box center [252, 59] width 141 height 24
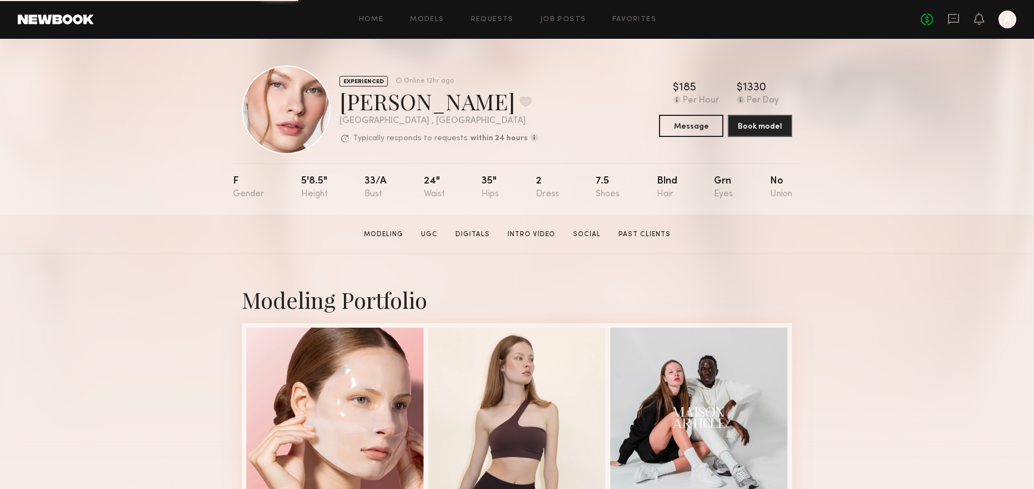
drag, startPoint x: 345, startPoint y: 101, endPoint x: 470, endPoint y: 105, distance: 124.8
click at [470, 105] on div "Anastasiia M. Favorite" at bounding box center [438, 101] width 199 height 29
copy div "Anastasiia M."
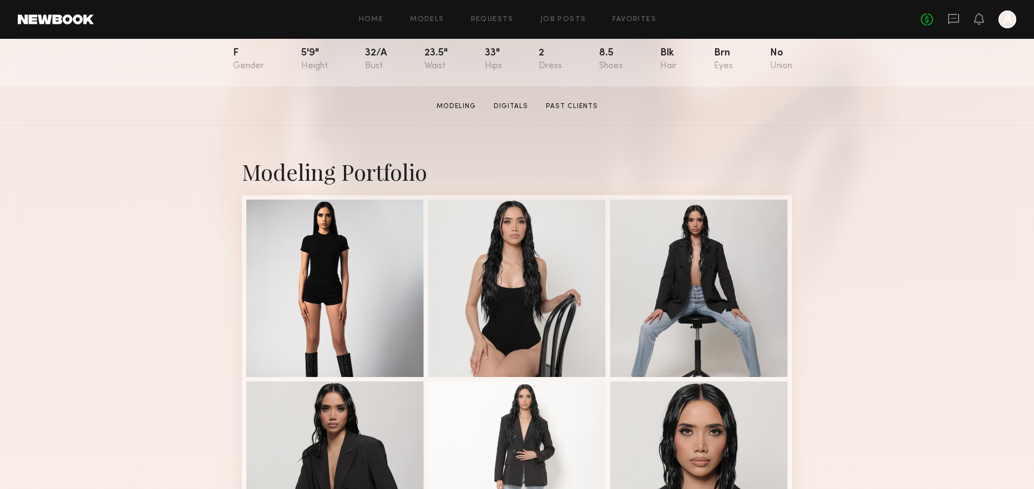
scroll to position [504, 0]
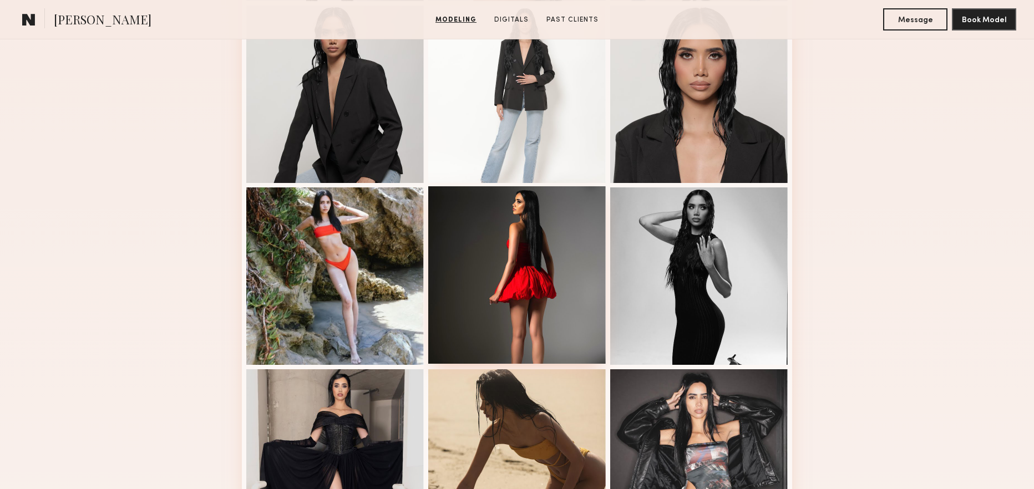
click at [560, 309] on div at bounding box center [516, 274] width 177 height 177
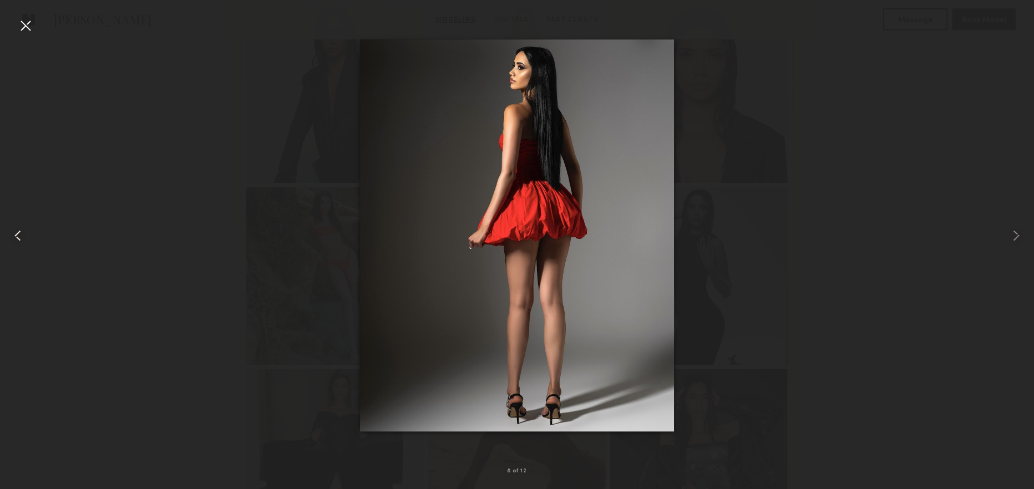
click at [23, 235] on common-icon at bounding box center [18, 236] width 18 height 18
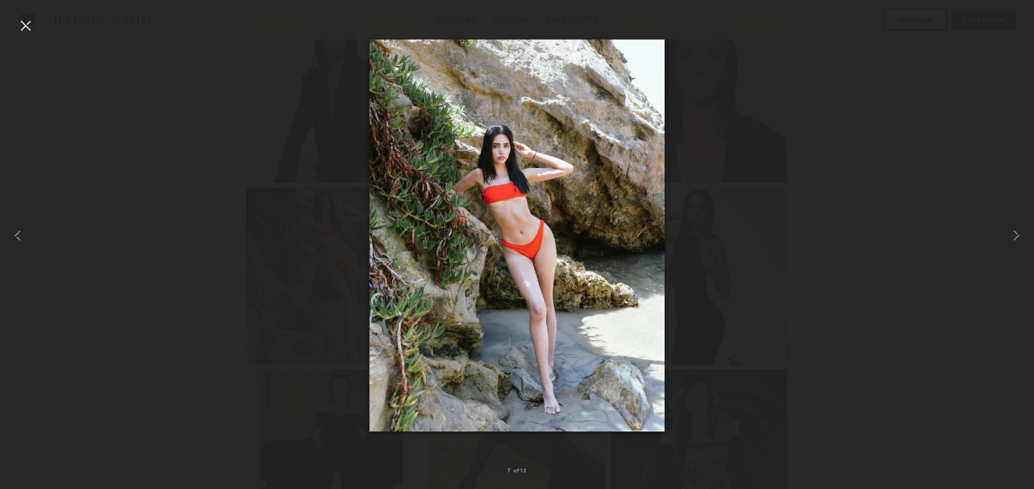
click at [26, 30] on div at bounding box center [26, 26] width 18 height 18
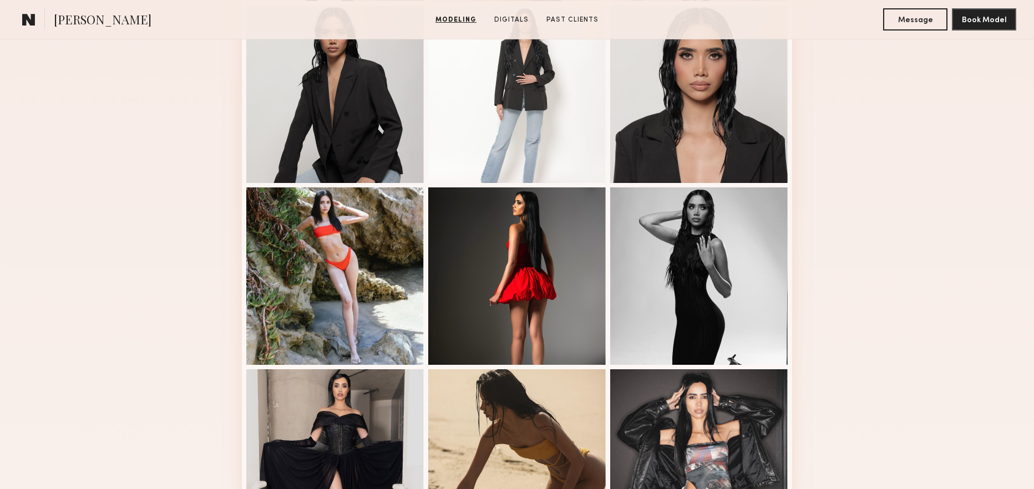
scroll to position [0, 0]
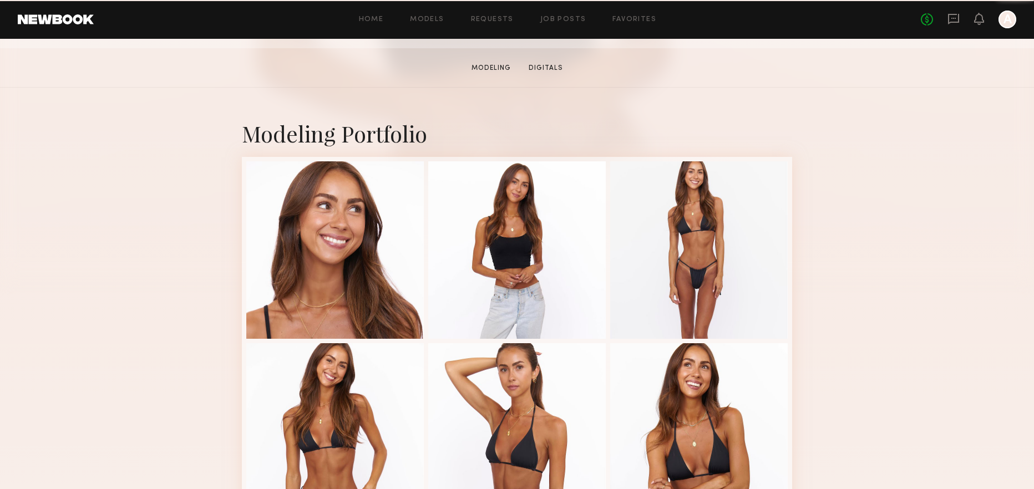
scroll to position [13, 0]
